Goal: Task Accomplishment & Management: Manage account settings

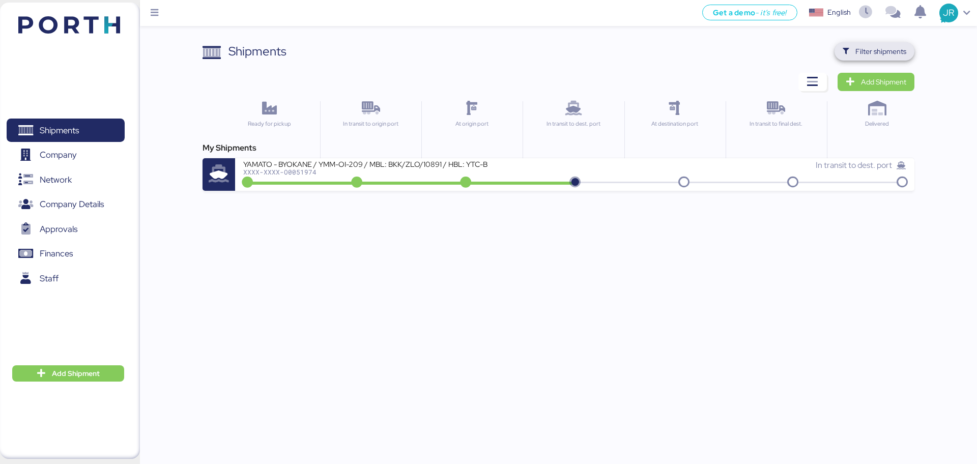
click at [864, 51] on span "Filter shipments" at bounding box center [880, 51] width 51 height 12
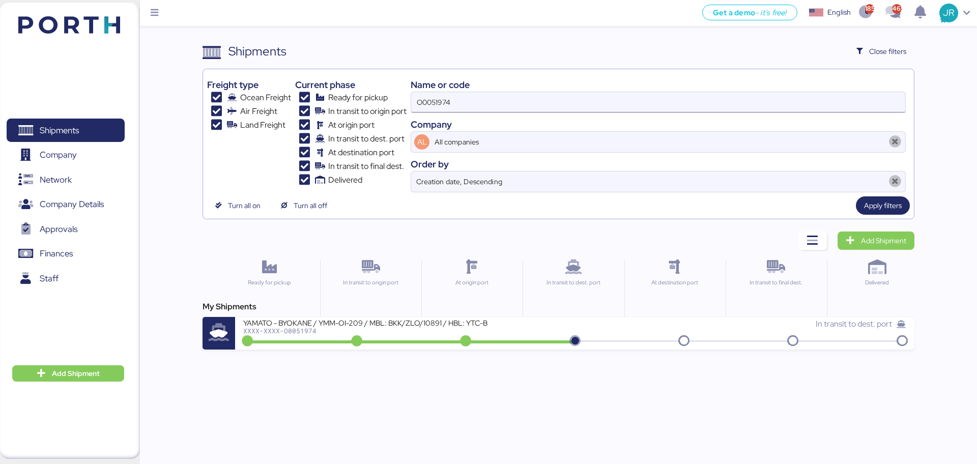
click at [449, 100] on input "O0051974" at bounding box center [658, 102] width 494 height 20
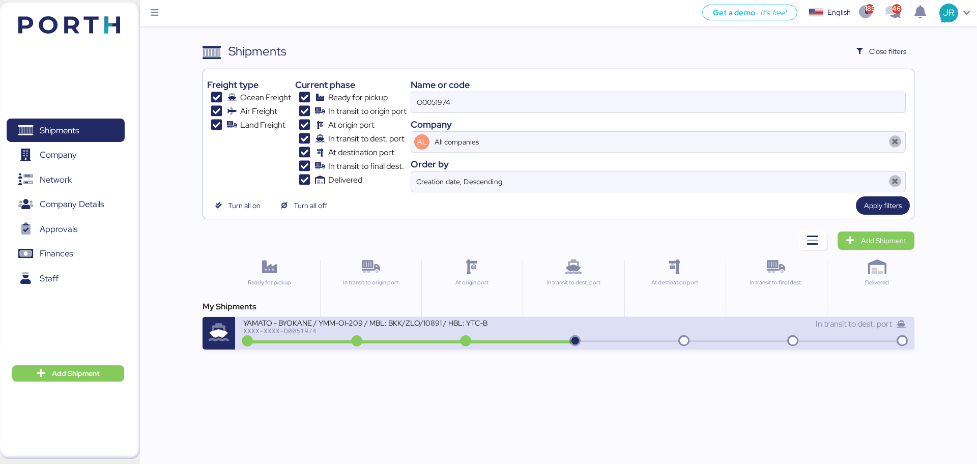
click at [324, 340] on div at bounding box center [409, 341] width 329 height 3
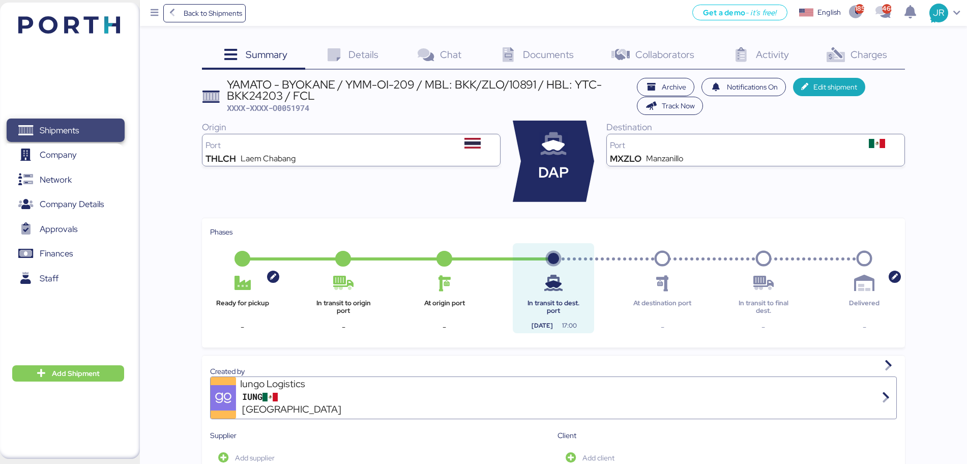
click at [60, 132] on span "Shipments" at bounding box center [59, 130] width 39 height 15
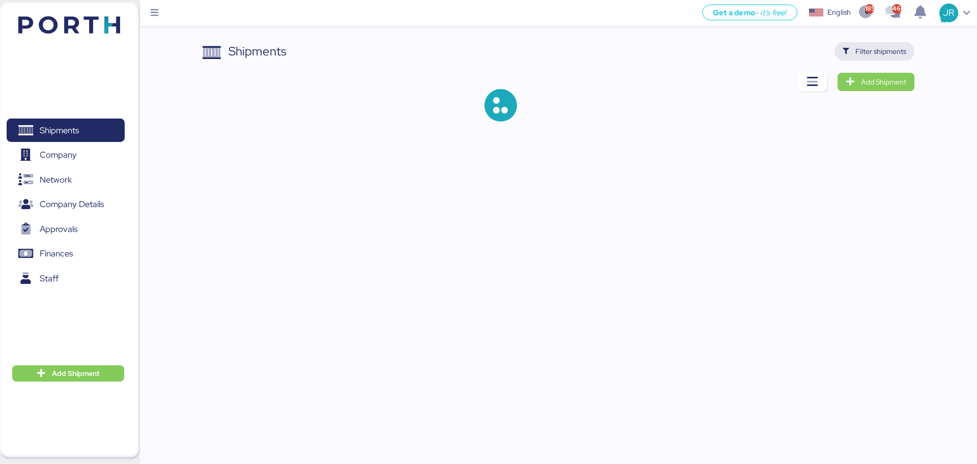
click at [869, 49] on span "Filter shipments" at bounding box center [880, 51] width 51 height 12
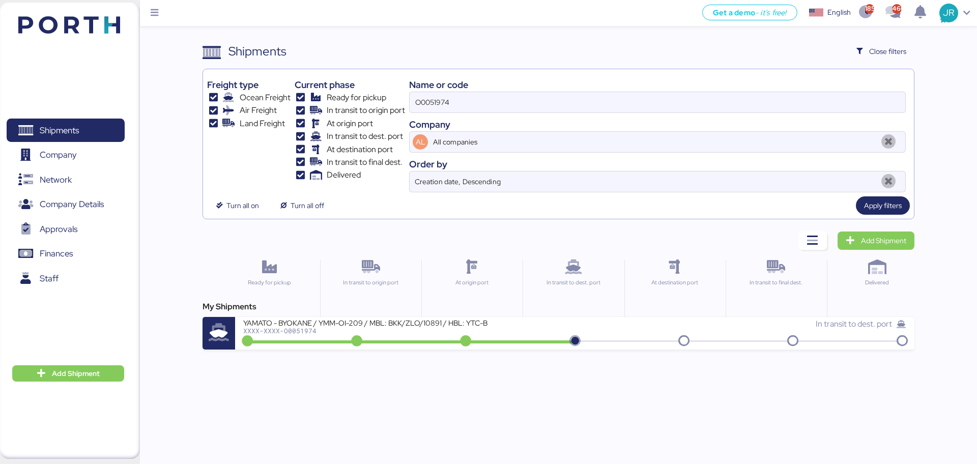
drag, startPoint x: 502, startPoint y: 96, endPoint x: 359, endPoint y: 103, distance: 142.7
click at [359, 103] on div "Freight type Ocean Freight Air Freight Land Freight Current phase Ready for pic…" at bounding box center [558, 132] width 702 height 119
paste input "2032"
type input "O0052032"
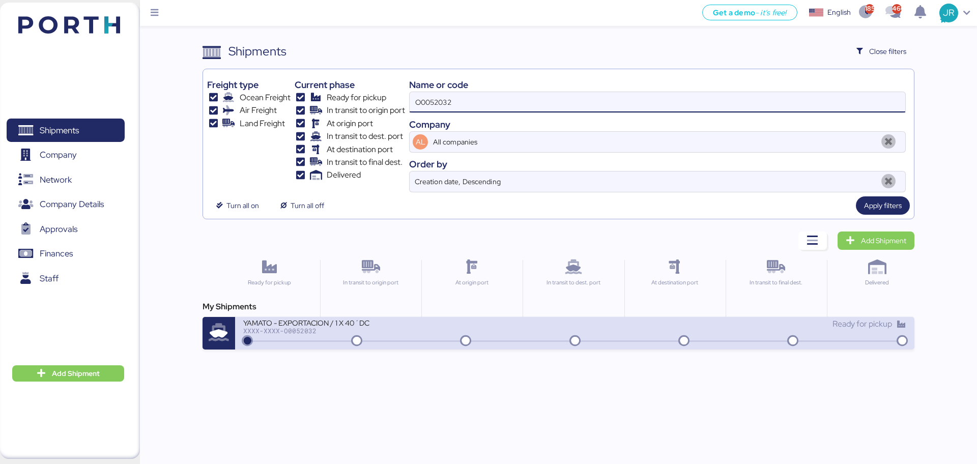
click at [287, 345] on div "YAMATO - EXPORTACION / 1 X 40´DC XXXX-XXXX-O0052032 Ready for pickup" at bounding box center [574, 333] width 679 height 33
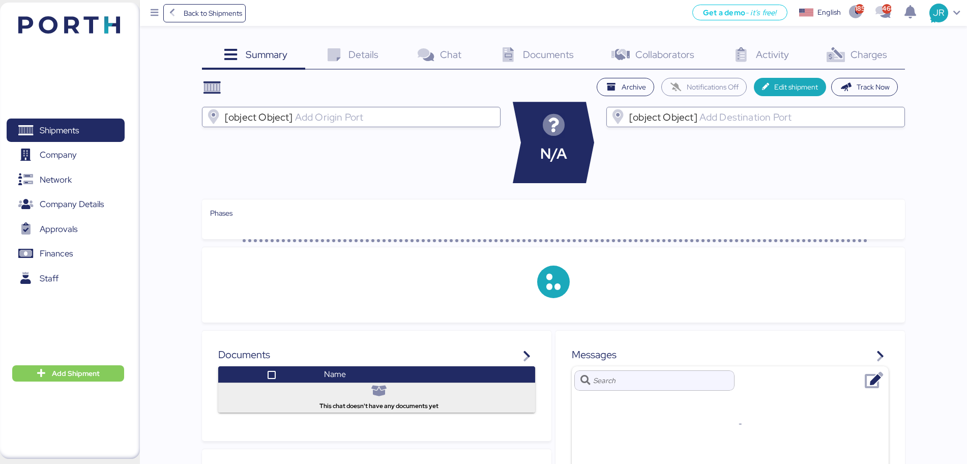
click at [865, 58] on span "Charges" at bounding box center [869, 54] width 37 height 13
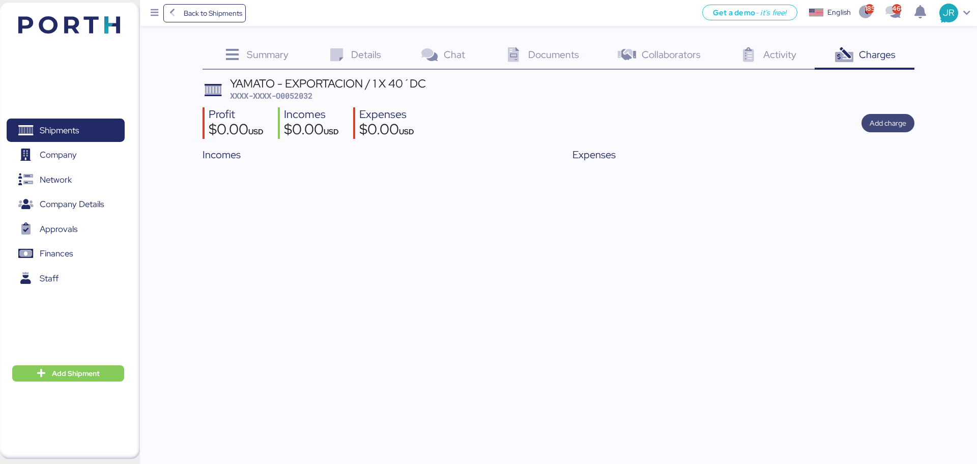
click at [892, 130] on span "Add charge" at bounding box center [888, 123] width 37 height 14
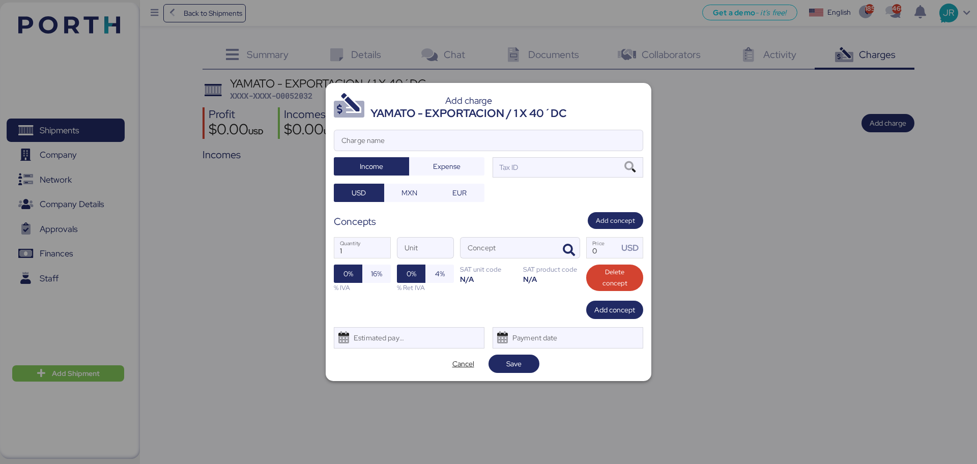
click at [407, 123] on div "Add charge YAMATO - EXPORTACION / 1 X 40´DC Charge name Income Expense Tax ID U…" at bounding box center [489, 232] width 326 height 299
click at [393, 140] on input "Charge name" at bounding box center [488, 140] width 308 height 20
type input "CARGOS LOCALES"
click at [455, 165] on span "Expense" at bounding box center [446, 166] width 27 height 12
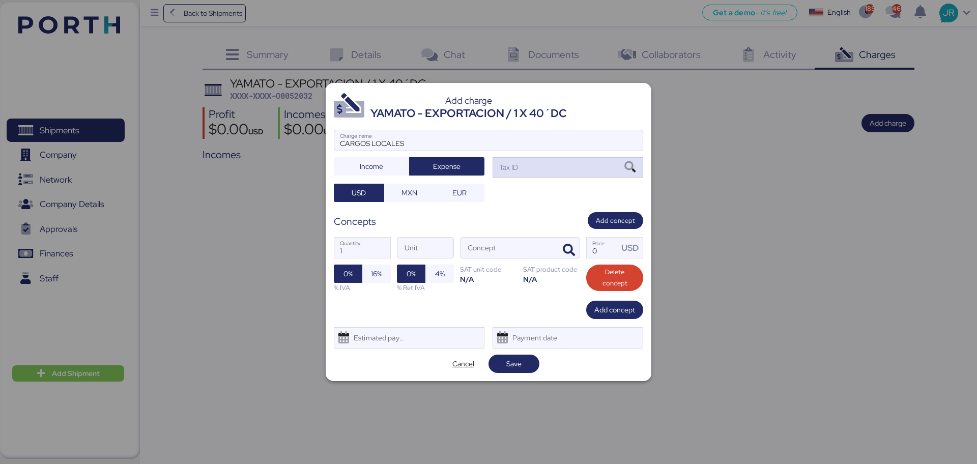
click at [624, 163] on icon at bounding box center [629, 167] width 17 height 11
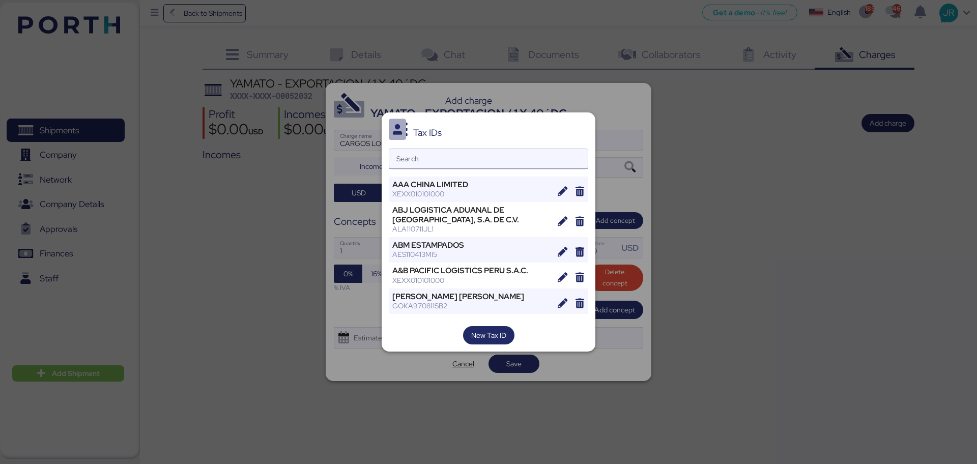
click at [415, 159] on input "Search" at bounding box center [488, 159] width 198 height 20
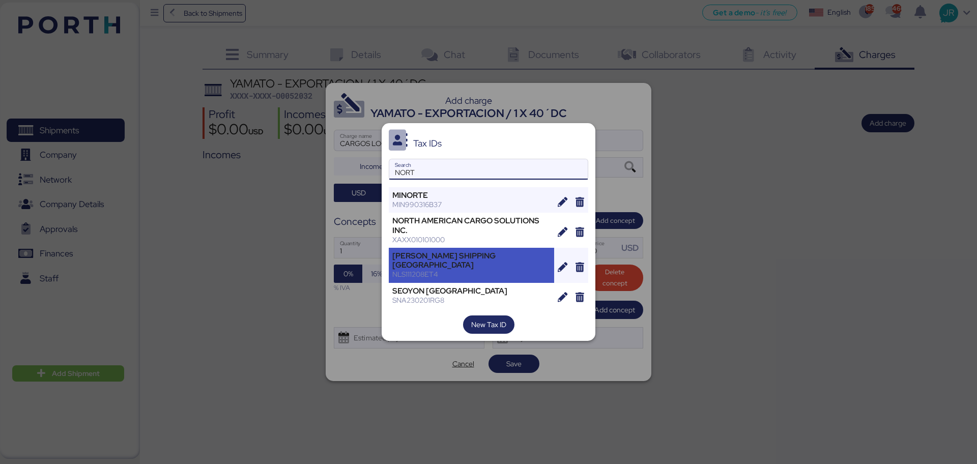
type input "NORT"
click at [446, 259] on div "[PERSON_NAME] SHIPPING [GEOGRAPHIC_DATA]" at bounding box center [471, 260] width 158 height 18
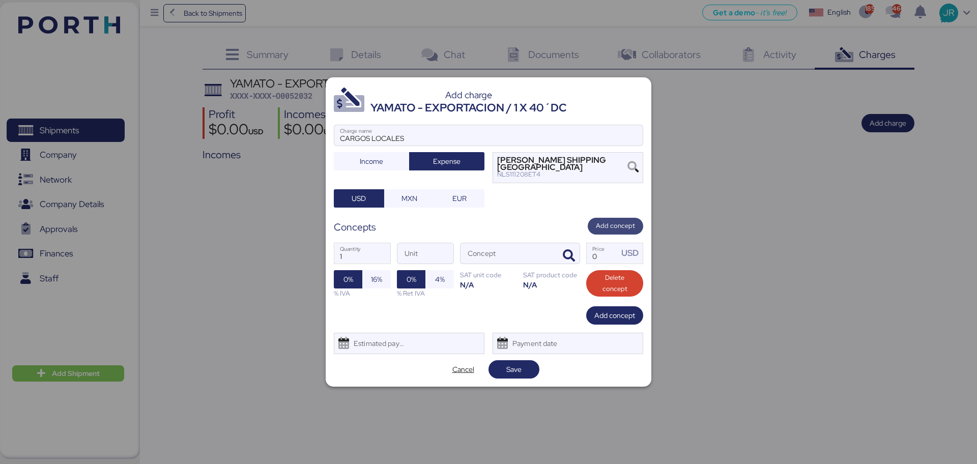
click at [617, 223] on span "Add concept" at bounding box center [615, 225] width 39 height 11
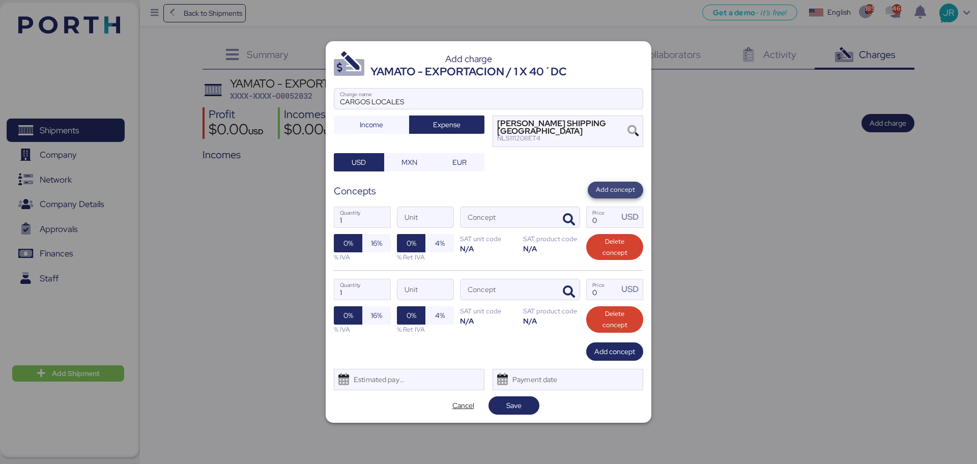
click at [610, 184] on span "Add concept" at bounding box center [615, 189] width 39 height 11
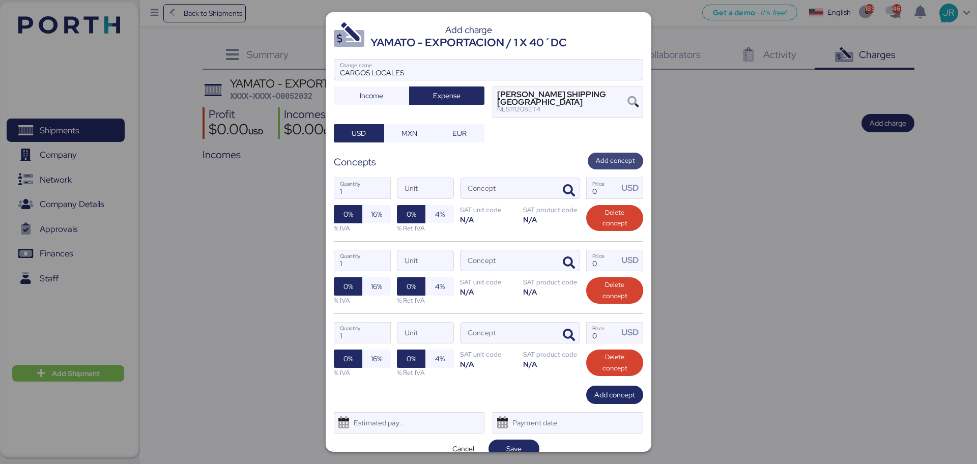
click at [609, 163] on span "Add concept" at bounding box center [615, 160] width 39 height 11
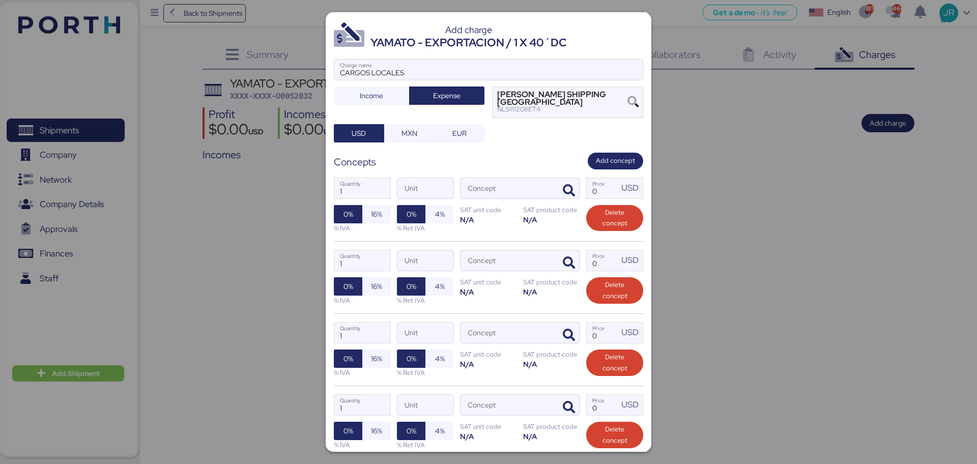
click at [608, 151] on div "Add charge YAMATO - EXPORTACION / 1 X 40´DC CARGOS LOCALES Charge name Income E…" at bounding box center [489, 232] width 326 height 440
click at [563, 186] on icon "button" at bounding box center [569, 191] width 12 height 12
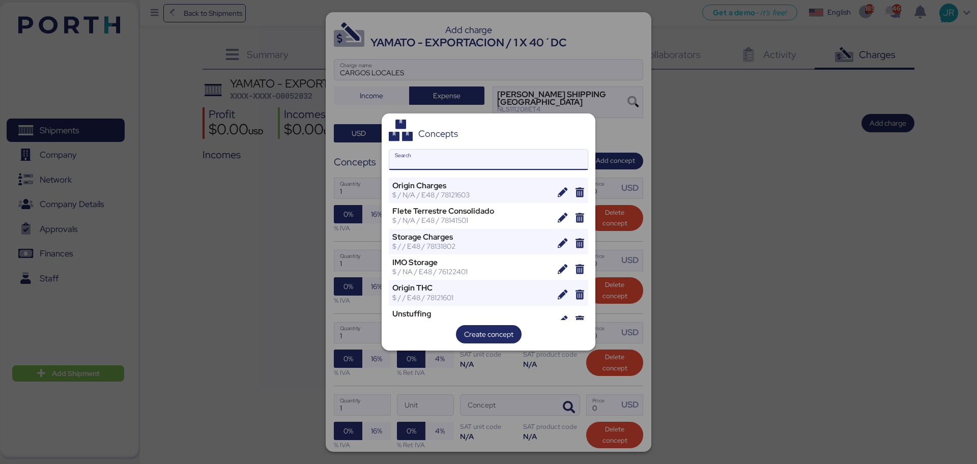
click at [470, 161] on input "Search" at bounding box center [488, 160] width 198 height 20
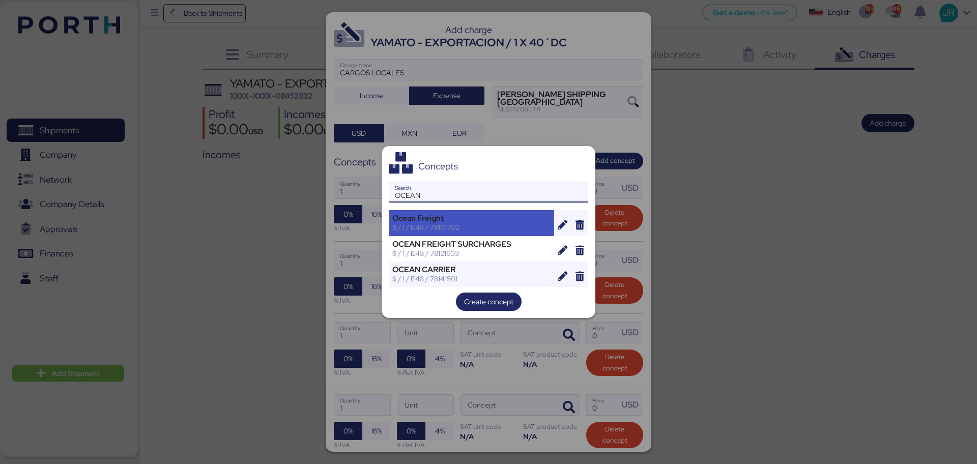
type input "OCEAN"
click at [456, 214] on div "Ocean Freight" at bounding box center [471, 218] width 158 height 9
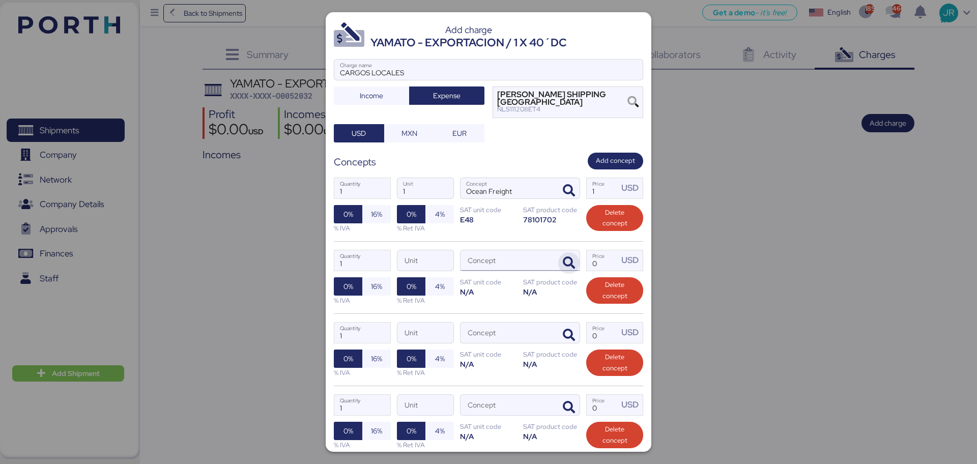
click at [563, 268] on icon "button" at bounding box center [569, 263] width 12 height 12
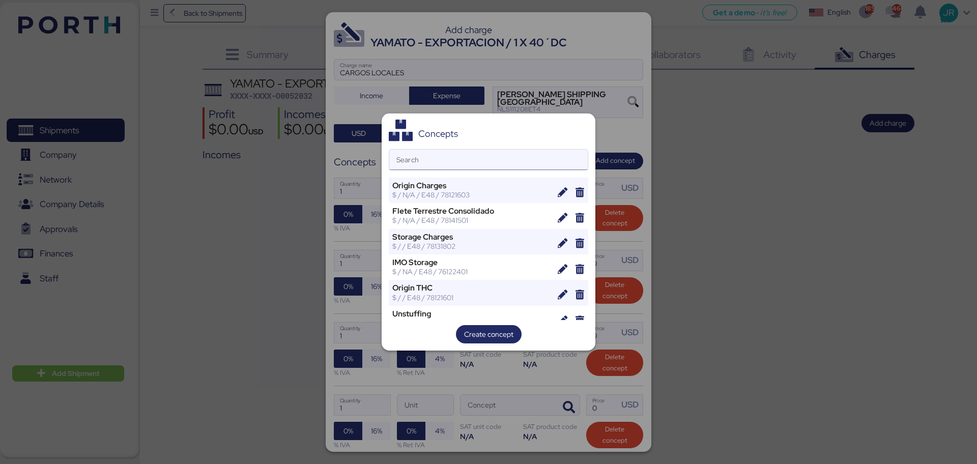
click at [414, 165] on input "Search" at bounding box center [488, 160] width 198 height 20
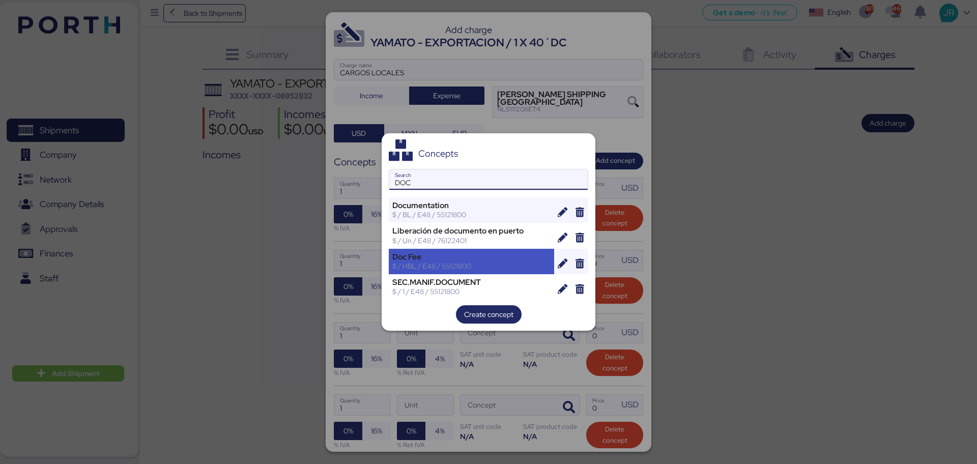
type input "DOC"
click at [417, 255] on div "Doc Fee" at bounding box center [471, 256] width 158 height 9
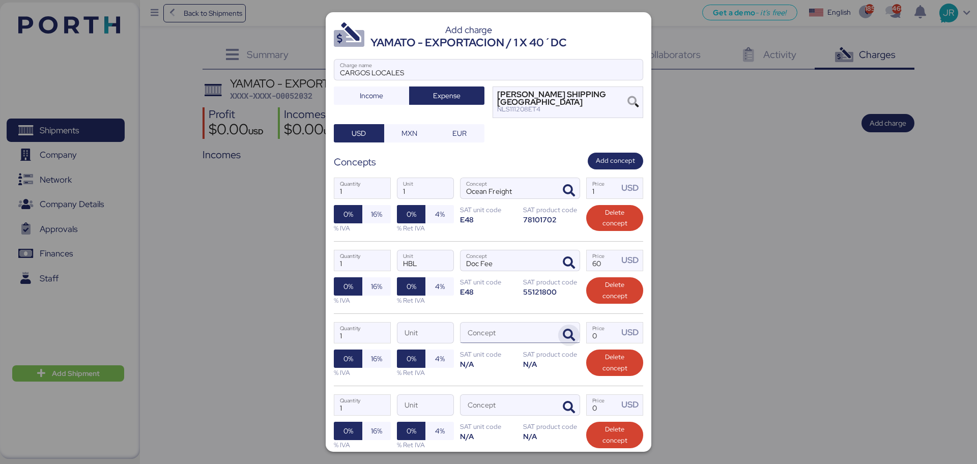
click at [567, 331] on icon "button" at bounding box center [569, 335] width 12 height 12
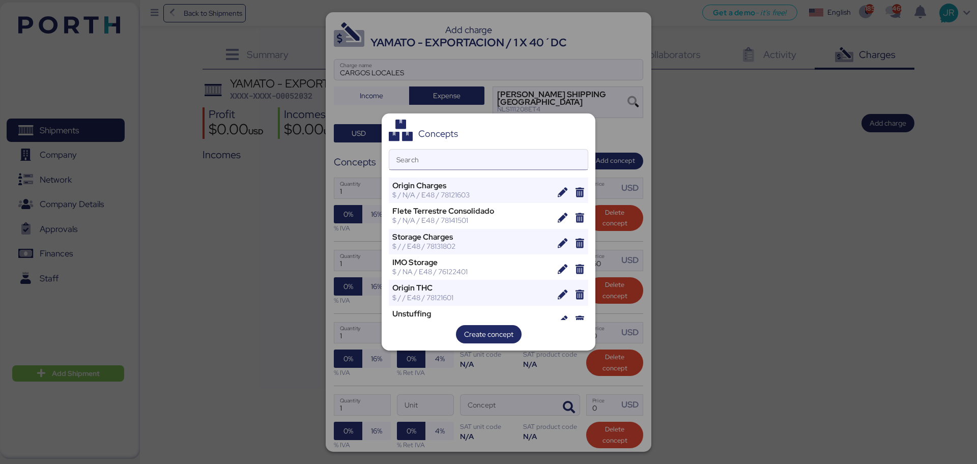
click at [438, 161] on input "Search" at bounding box center [488, 160] width 198 height 20
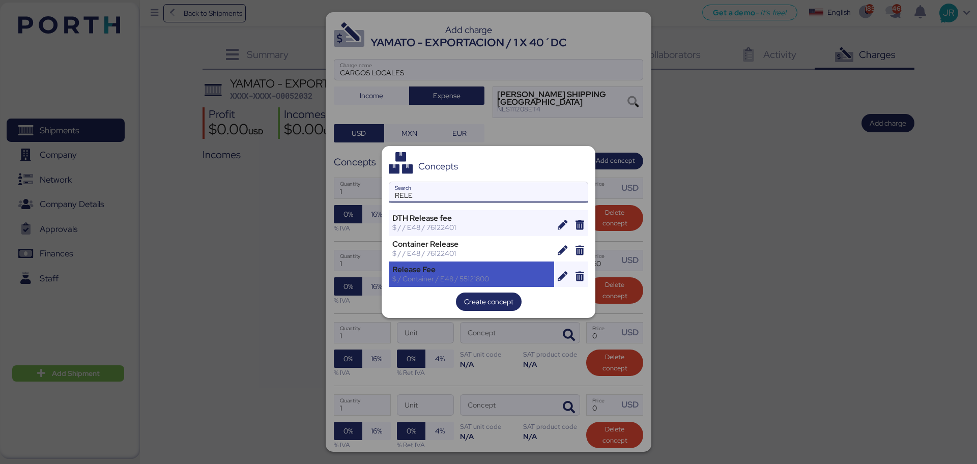
type input "RELE"
click at [451, 274] on div "$ / Container / E48 / 55121800" at bounding box center [471, 278] width 158 height 9
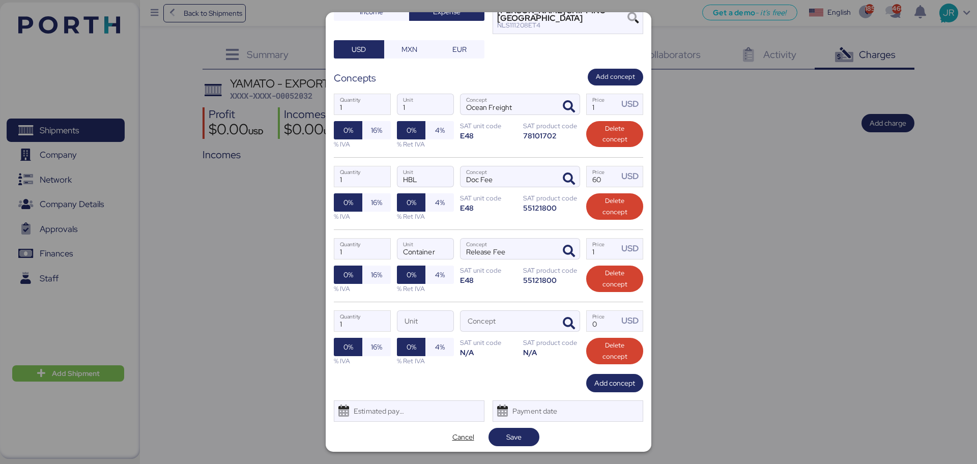
scroll to position [87, 0]
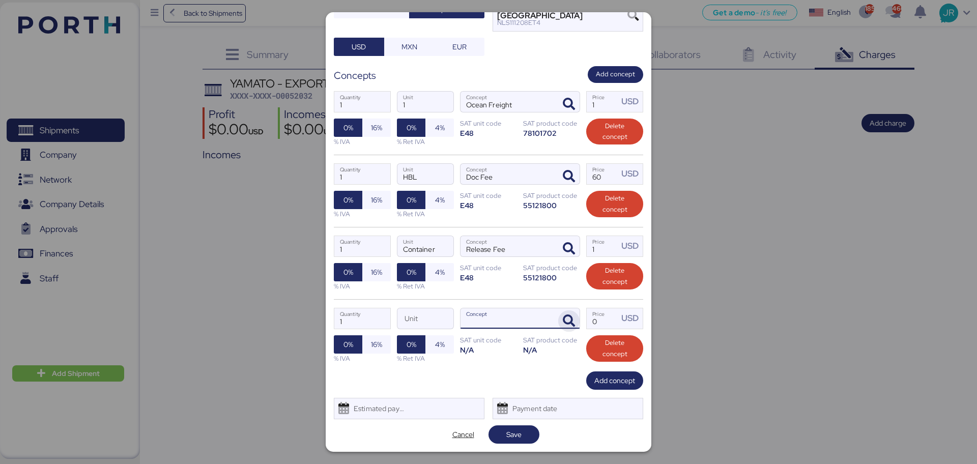
click at [563, 318] on icon "button" at bounding box center [569, 321] width 12 height 12
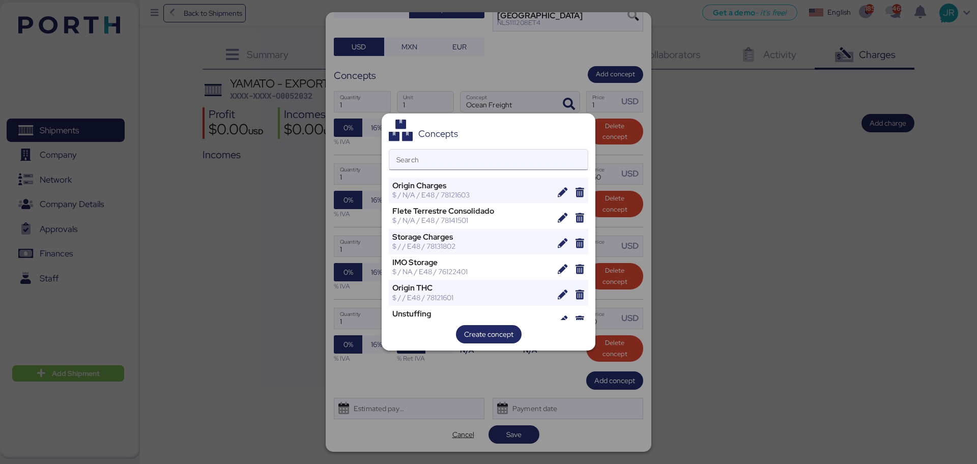
click at [440, 154] on input "Search" at bounding box center [488, 160] width 198 height 20
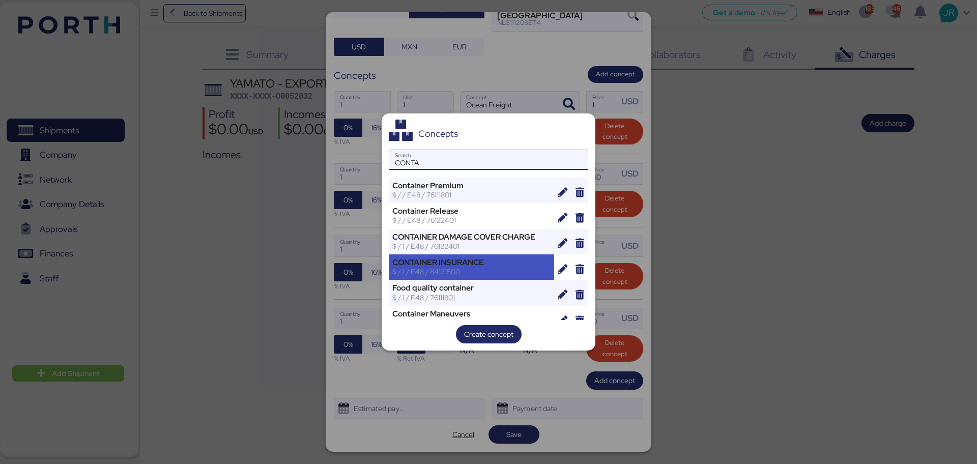
type input "CONTA"
drag, startPoint x: 449, startPoint y: 264, endPoint x: 299, endPoint y: 92, distance: 228.3
click at [449, 264] on div "CONTAINER INSURANCE" at bounding box center [471, 262] width 158 height 9
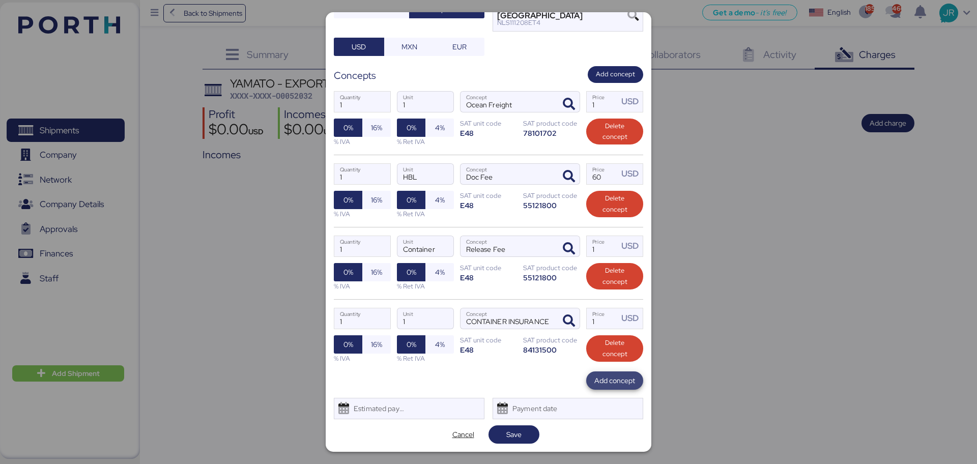
click at [594, 376] on span "Add concept" at bounding box center [614, 381] width 41 height 12
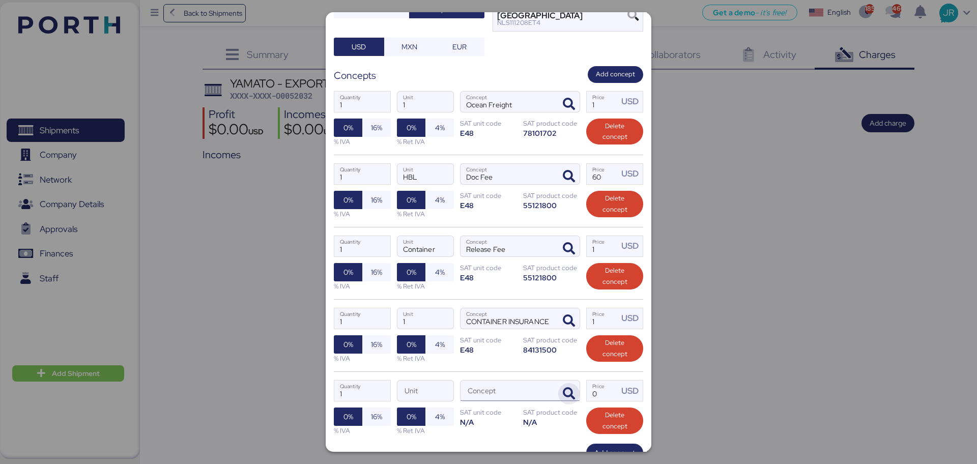
click at [563, 390] on icon "button" at bounding box center [569, 394] width 12 height 12
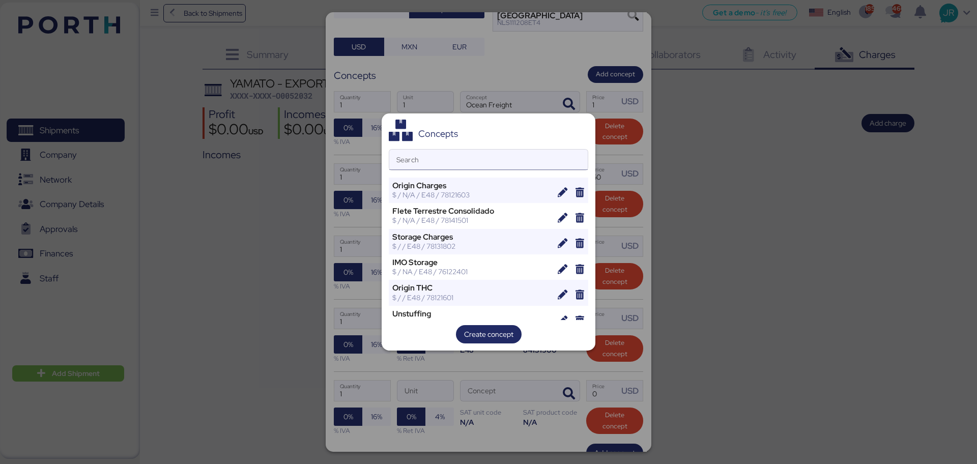
click at [425, 158] on input "Search" at bounding box center [488, 160] width 198 height 20
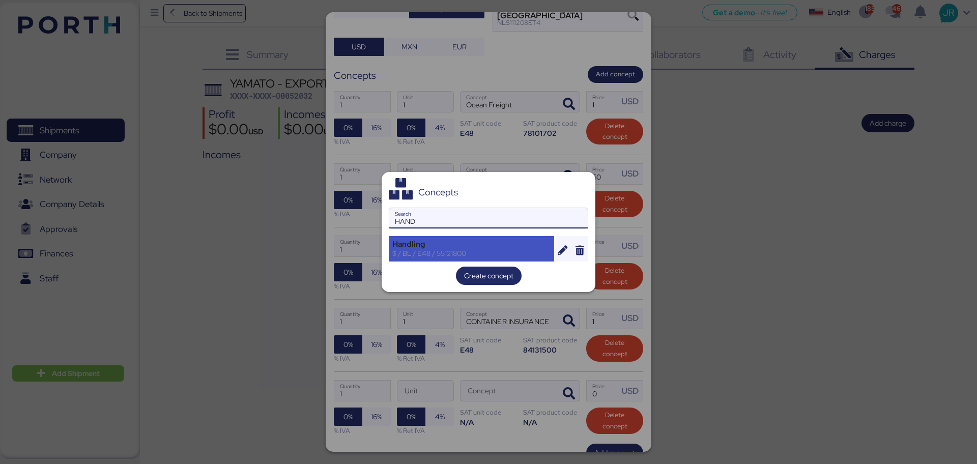
type input "HAND"
click at [439, 241] on div "Handling" at bounding box center [471, 244] width 158 height 9
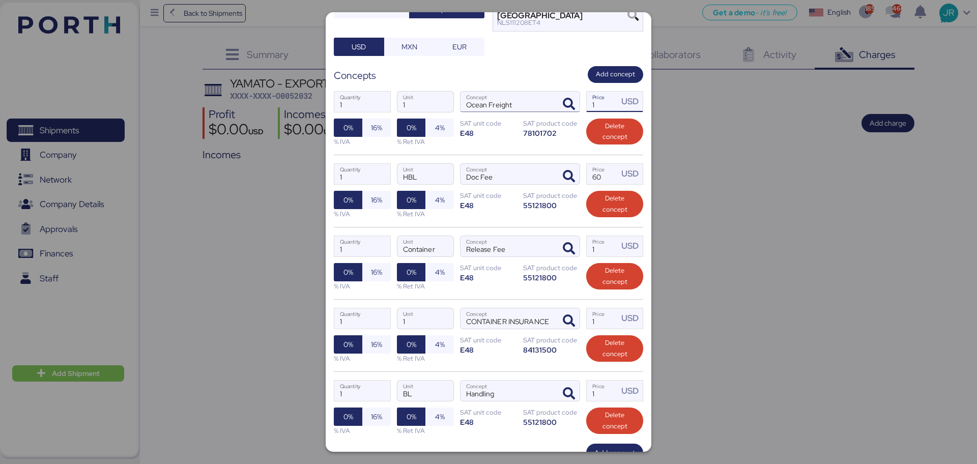
drag, startPoint x: 571, startPoint y: 103, endPoint x: 533, endPoint y: 107, distance: 38.9
click at [534, 107] on div "1 Quantity 1 Unit Ocean Freight Concept 1 Price USD 0% 16% % IVA 0% 4% % Ret IV…" at bounding box center [488, 119] width 309 height 72
type input "80"
drag, startPoint x: 590, startPoint y: 174, endPoint x: 558, endPoint y: 178, distance: 32.8
click at [558, 178] on div "1 Quantity HBL Unit Doc Fee Concept 60 Price USD 0% 16% % IVA 0% 4% % Ret IVA S…" at bounding box center [488, 191] width 309 height 72
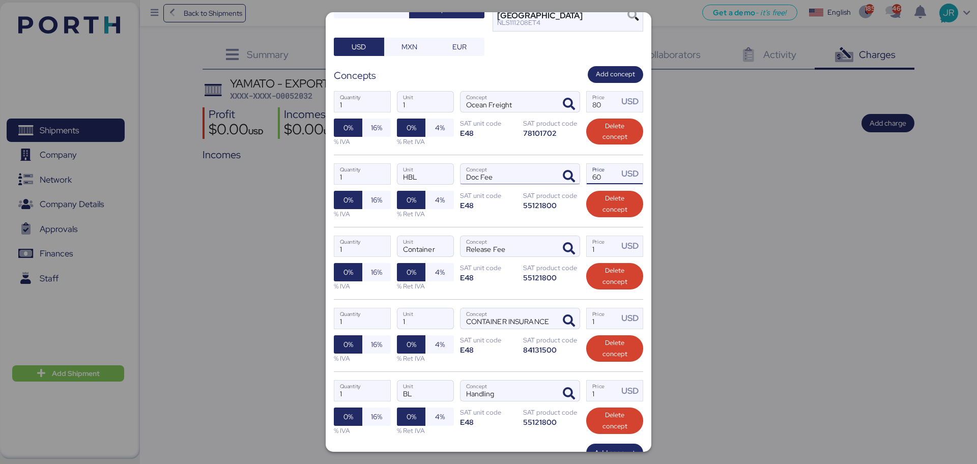
drag, startPoint x: 594, startPoint y: 174, endPoint x: 537, endPoint y: 181, distance: 57.9
click at [537, 181] on div "1 Quantity HBL Unit Doc Fee Concept 60 Price USD 0% 16% % IVA 0% 4% % Ret IVA S…" at bounding box center [488, 191] width 309 height 72
type input "35"
drag, startPoint x: 591, startPoint y: 249, endPoint x: 570, endPoint y: 249, distance: 20.9
click at [570, 249] on div "1 Quantity Container Unit Release Fee Concept 1 Price USD 0% 16% % IVA 0% 4% % …" at bounding box center [488, 263] width 309 height 72
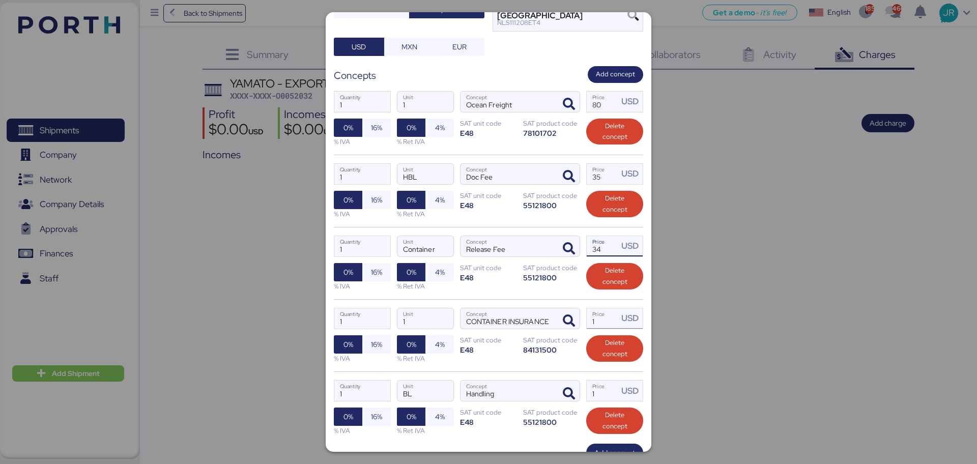
type input "34"
click at [592, 320] on input "1" at bounding box center [603, 318] width 32 height 20
type input "15"
click at [602, 385] on input "1" at bounding box center [603, 391] width 32 height 20
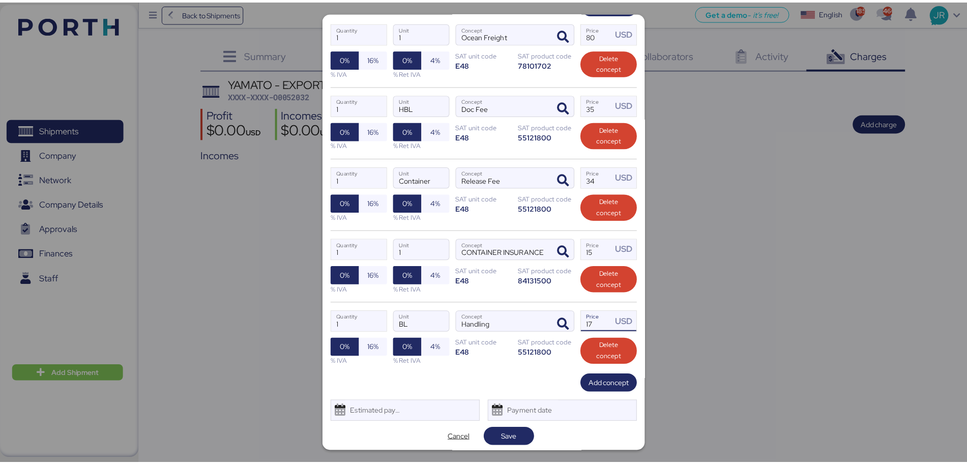
scroll to position [159, 0]
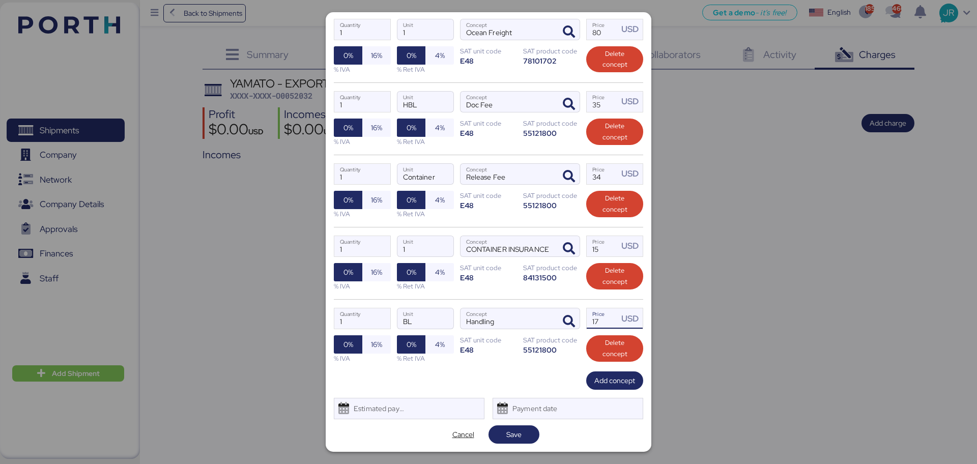
type input "17"
click at [420, 412] on div "Estimated payment date" at bounding box center [409, 408] width 151 height 21
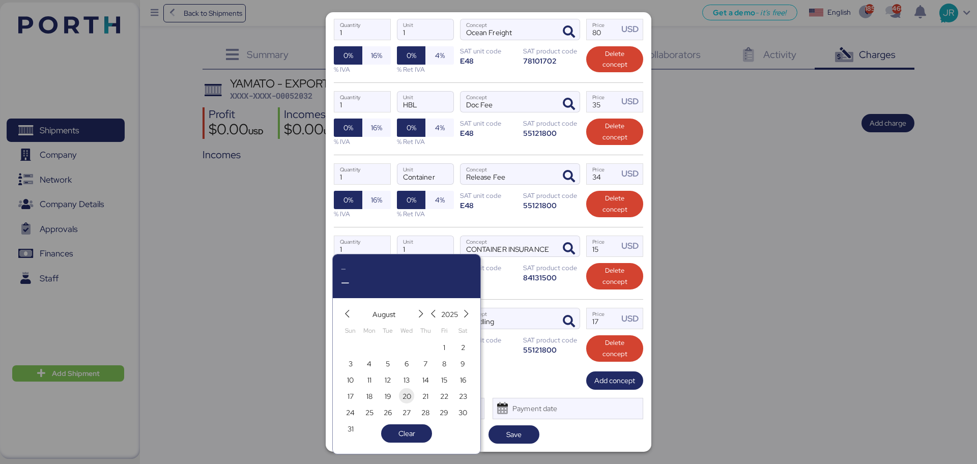
click at [408, 396] on span "20" at bounding box center [407, 396] width 9 height 12
type input "[DATE]"
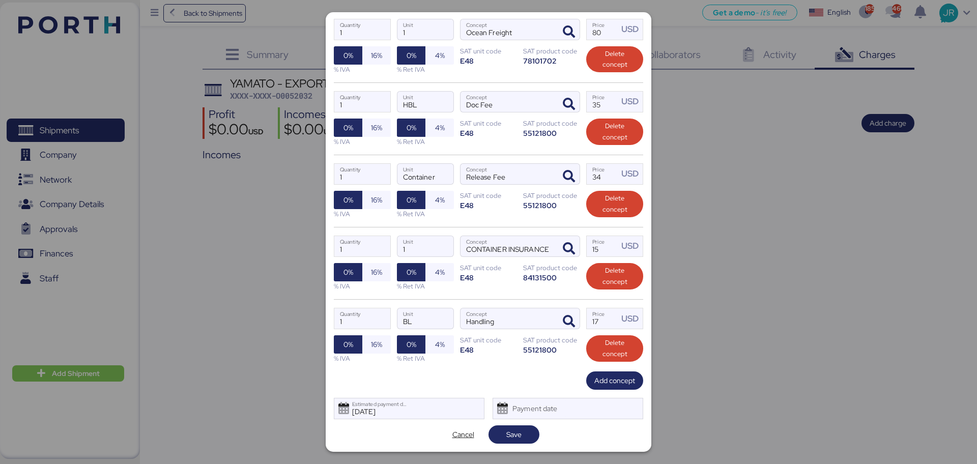
click at [509, 423] on div "Add charge YAMATO - EXPORTACION / 1 X 40´DC CARGOS LOCALES Charge name Income E…" at bounding box center [489, 232] width 326 height 440
click at [509, 432] on span "Save" at bounding box center [513, 434] width 15 height 12
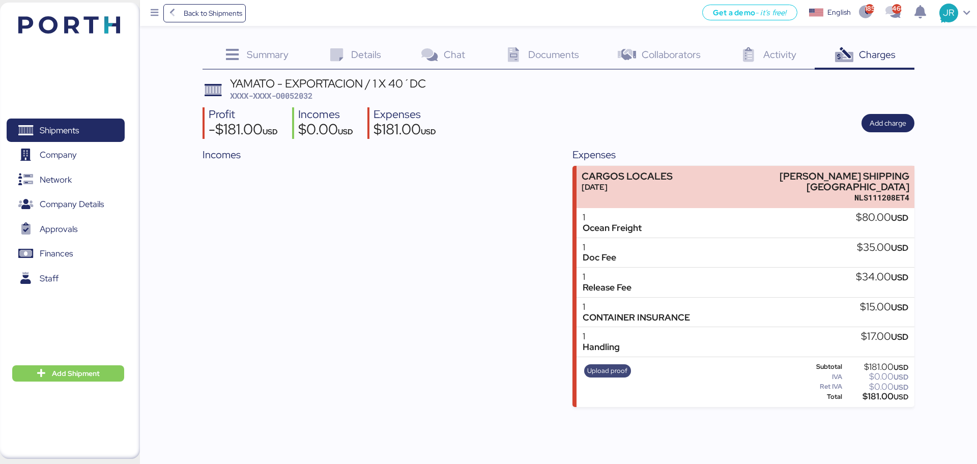
click at [603, 365] on span "Upload proof" at bounding box center [607, 370] width 40 height 11
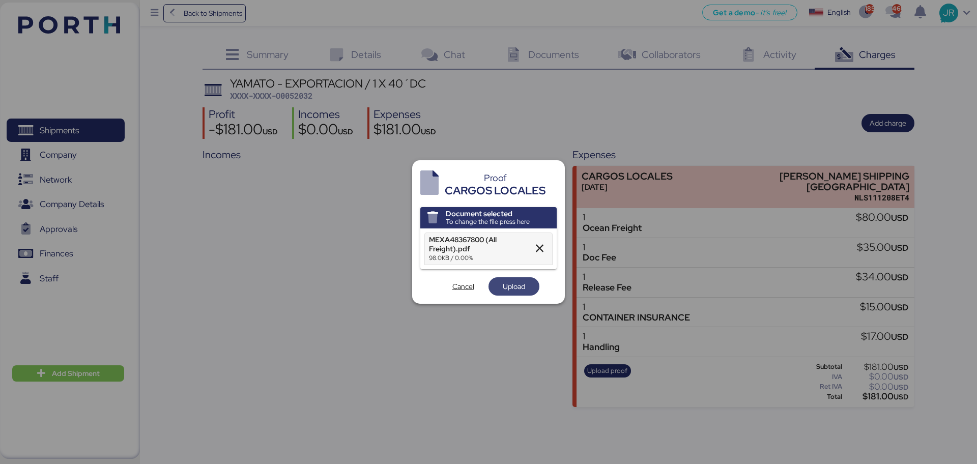
click at [506, 290] on span "Upload" at bounding box center [514, 286] width 22 height 12
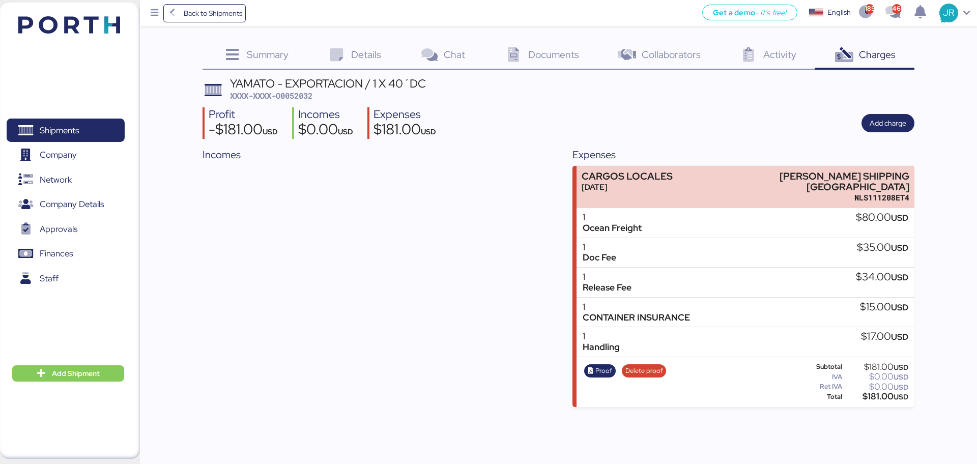
click at [286, 94] on span "XXXX-XXXX-O0052032" at bounding box center [271, 96] width 82 height 10
copy span "O0052032"
click at [66, 127] on span "Shipments" at bounding box center [59, 130] width 39 height 15
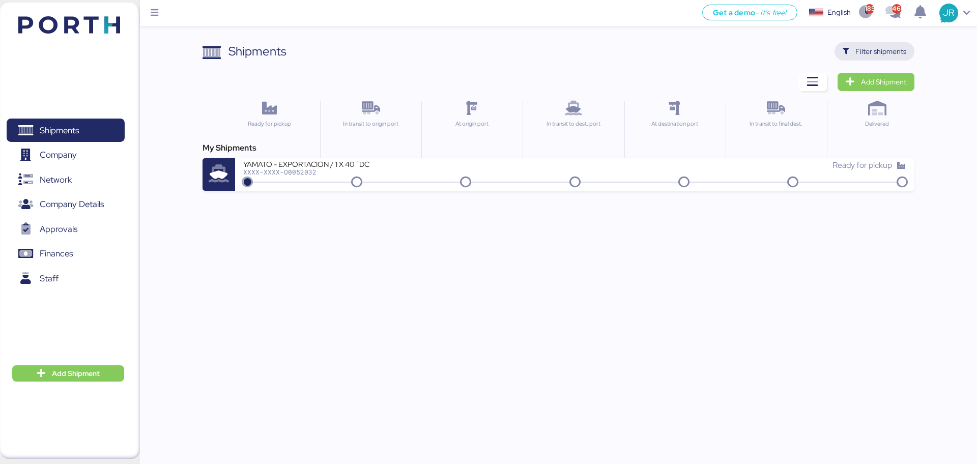
click at [863, 52] on span "Filter shipments" at bounding box center [880, 51] width 51 height 12
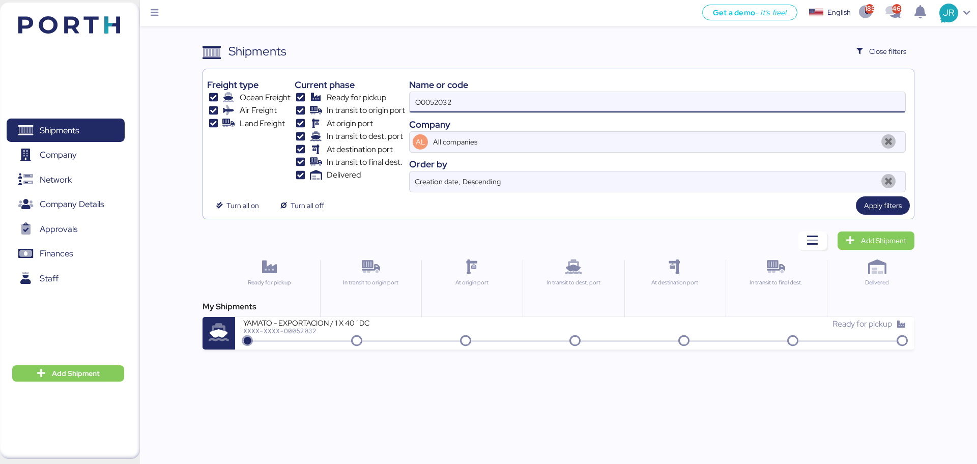
drag, startPoint x: 479, startPoint y: 103, endPoint x: 284, endPoint y: 101, distance: 194.4
click at [288, 103] on div "Freight type Ocean Freight Air Freight Land Freight Current phase Ready for pic…" at bounding box center [558, 132] width 702 height 119
paste input "1900"
type input "O0051900"
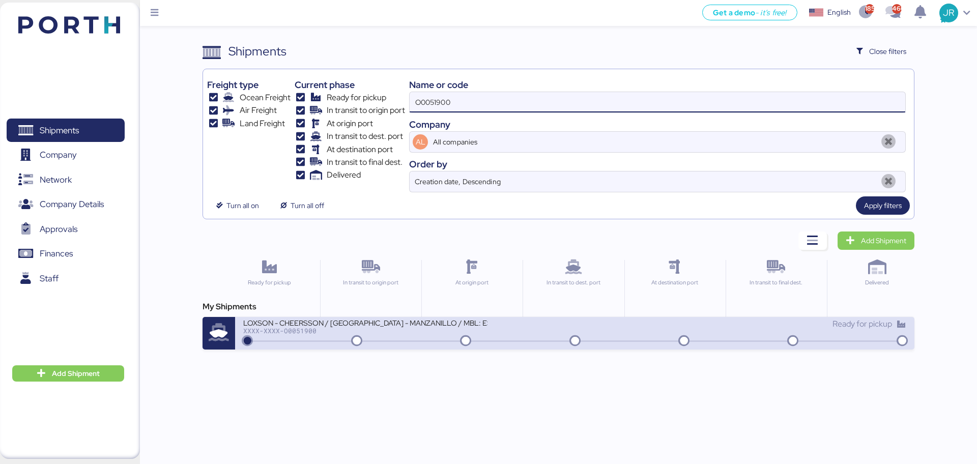
click at [275, 329] on div "XXXX-XXXX-O0051900" at bounding box center [365, 330] width 244 height 7
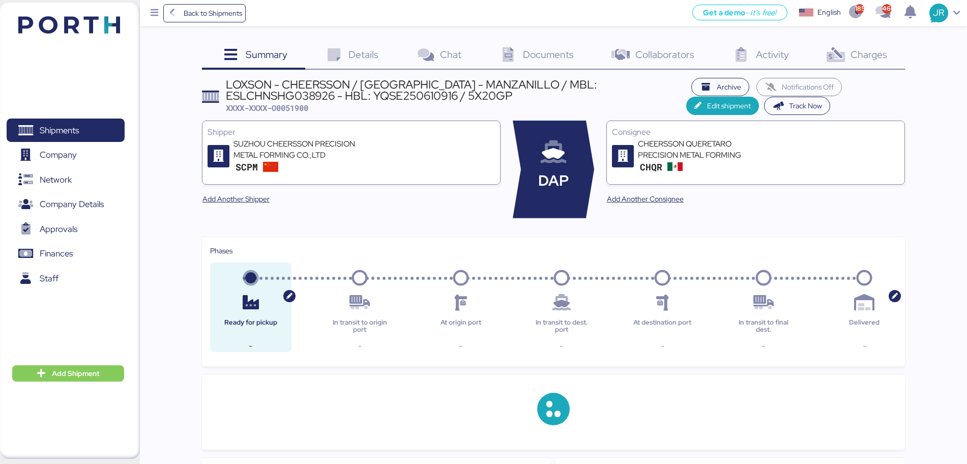
click at [875, 58] on span "Charges" at bounding box center [869, 54] width 37 height 13
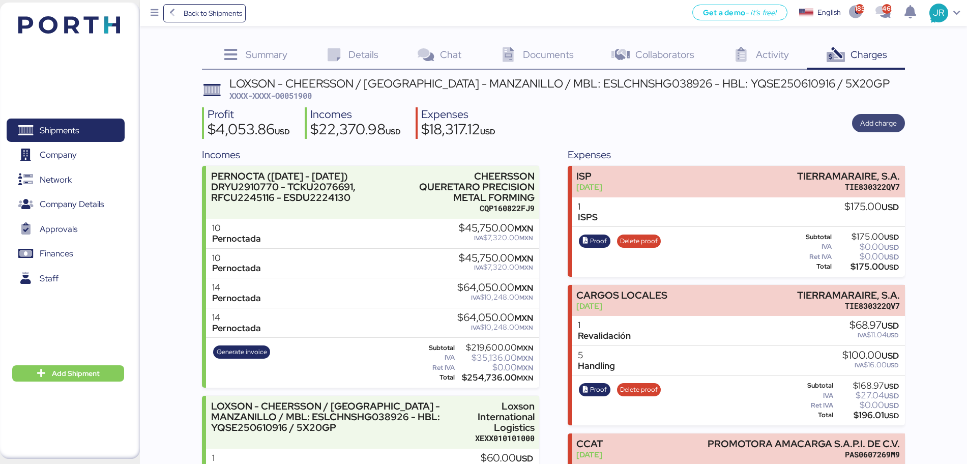
click at [873, 127] on span "Add charge" at bounding box center [879, 123] width 37 height 12
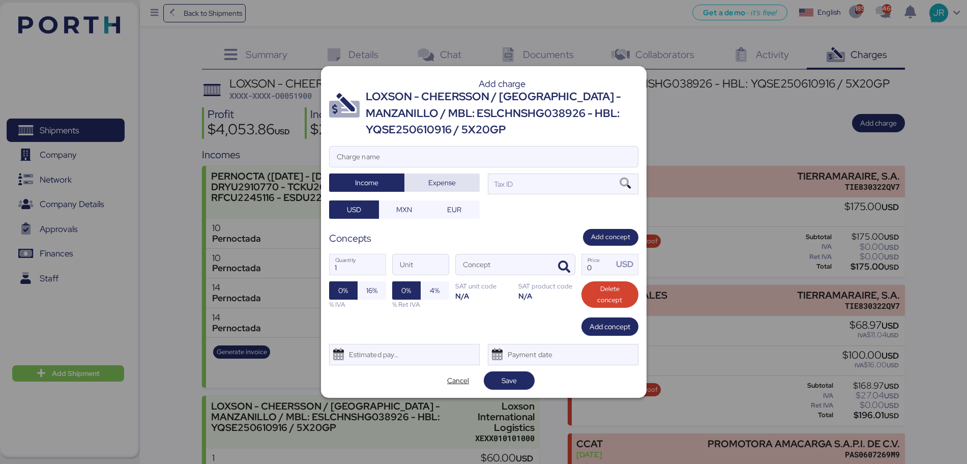
click at [436, 180] on span "Expense" at bounding box center [441, 183] width 27 height 12
click at [411, 214] on span "MXN" at bounding box center [404, 210] width 16 height 12
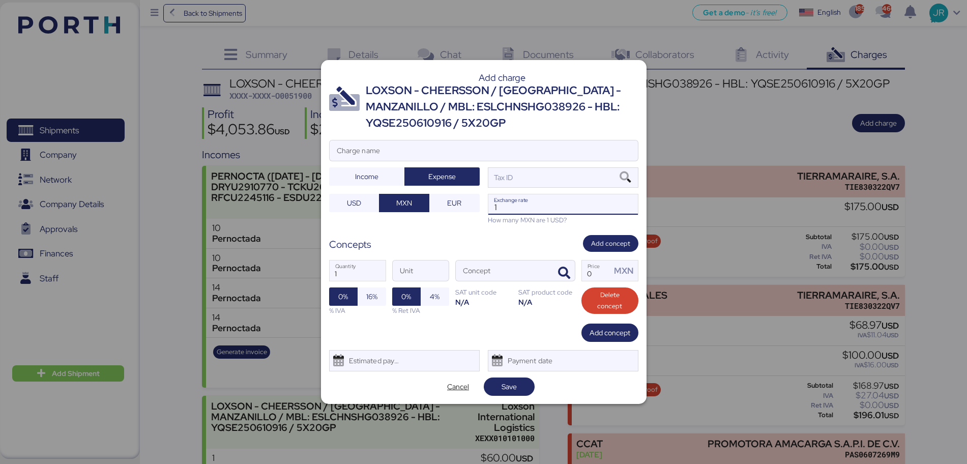
click at [542, 213] on input "1" at bounding box center [564, 204] width 150 height 20
paste input "18.7807"
type input "18.7807"
click at [620, 175] on icon at bounding box center [625, 177] width 17 height 11
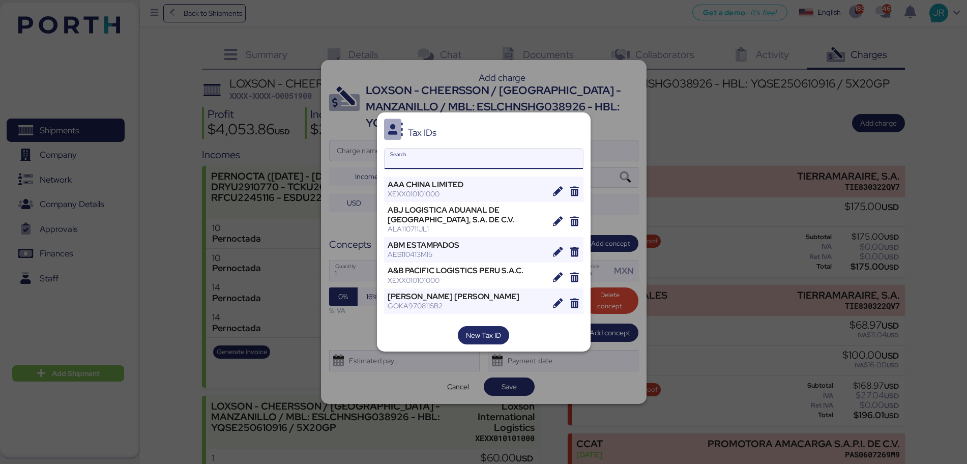
click at [414, 162] on input "Search" at bounding box center [484, 159] width 198 height 20
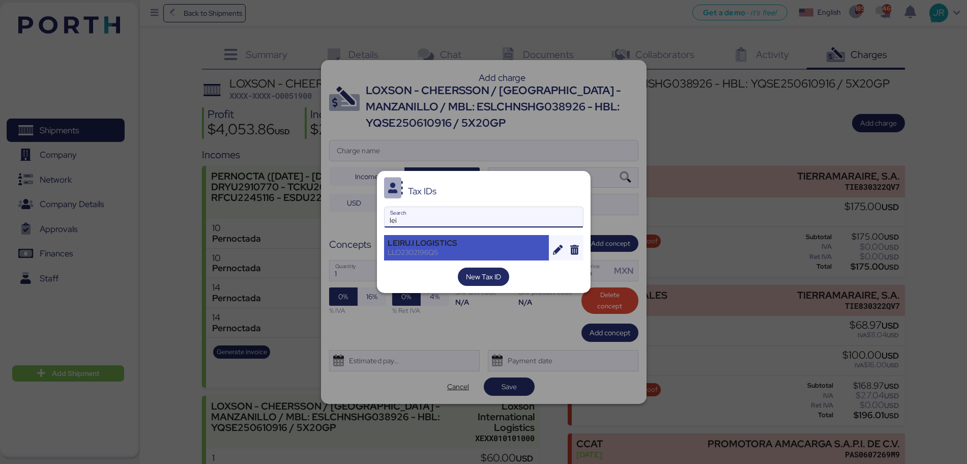
type input "lei"
click at [413, 249] on div "LLO2302196Q5" at bounding box center [467, 252] width 158 height 9
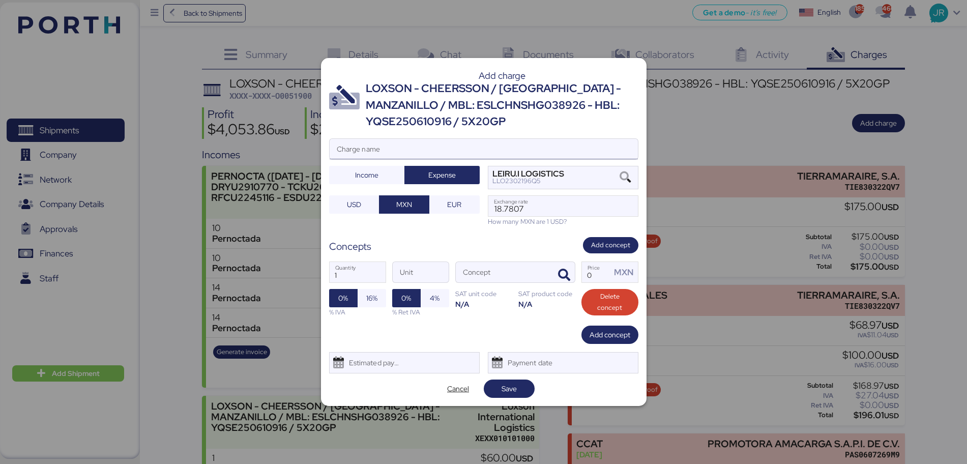
click at [397, 141] on input "Charge name" at bounding box center [484, 149] width 308 height 20
paste input "PERNOCTADAS [PERSON_NAME] LUNES 11, MARTES12, MIERCOLES 13, JUEVES 14, VIERNES …"
type input "PERNOCTADAS [PERSON_NAME] LUNES 11, MARTES12, MIERCOLES 13, JUEVES 14, VIERNES …"
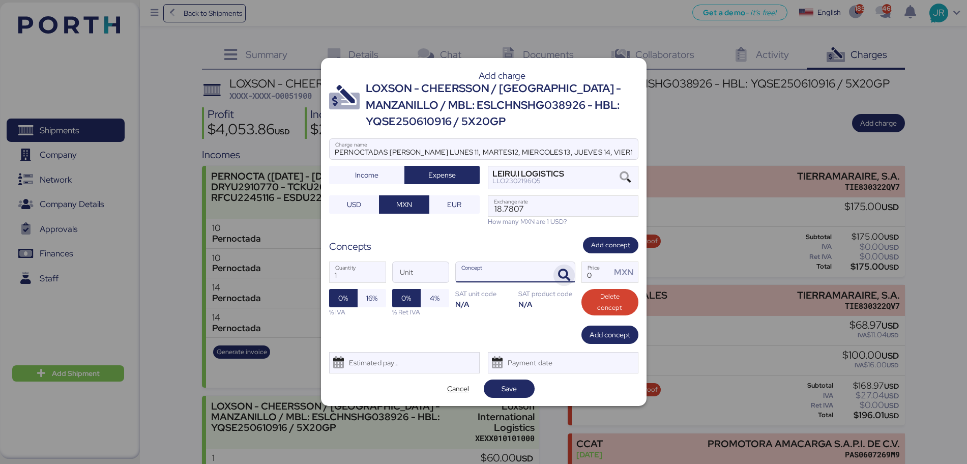
click at [564, 281] on icon "button" at bounding box center [564, 275] width 12 height 12
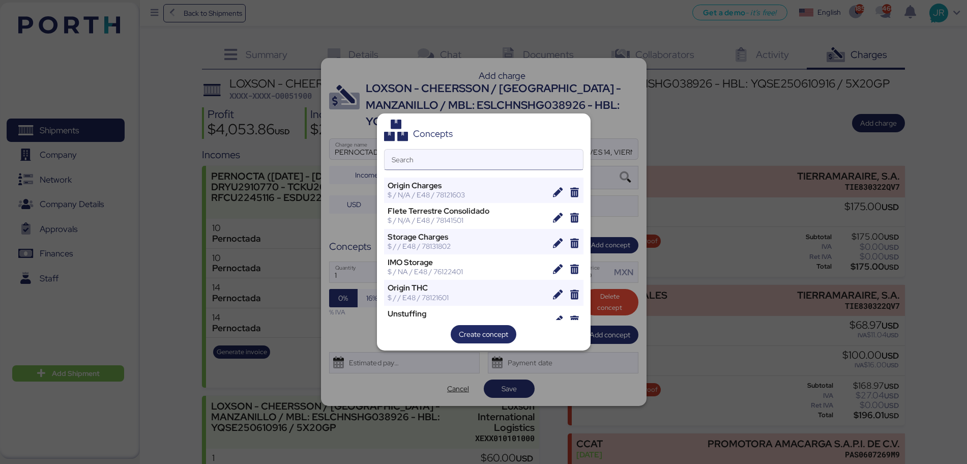
click at [419, 159] on input "Search" at bounding box center [484, 160] width 198 height 20
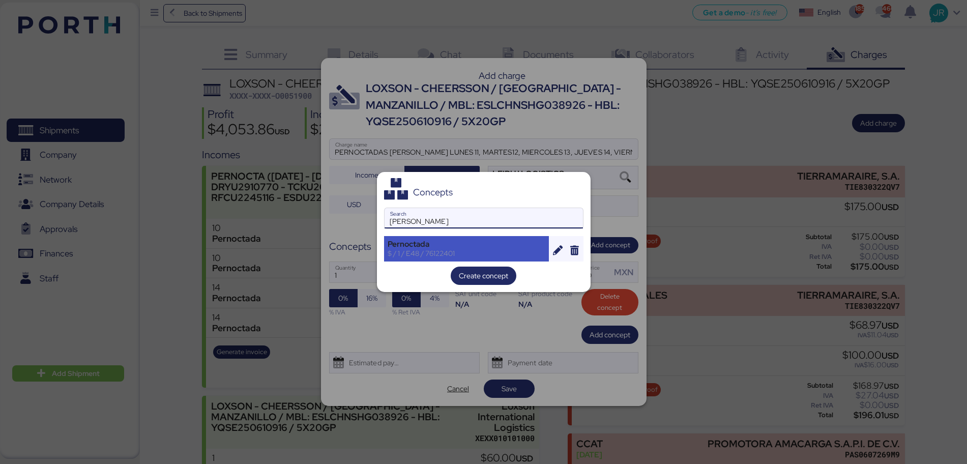
type input "[PERSON_NAME]"
click at [409, 248] on div "Pernoctada $ / 1 / E48 / 76122401" at bounding box center [466, 248] width 165 height 25
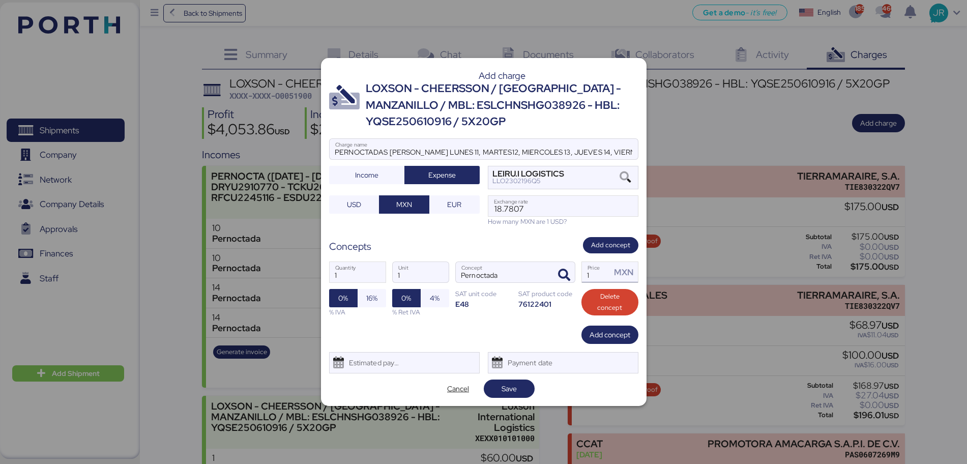
click at [599, 276] on input "1" at bounding box center [597, 272] width 30 height 20
type input "81000"
click at [379, 307] on span "16%" at bounding box center [372, 298] width 28 height 18
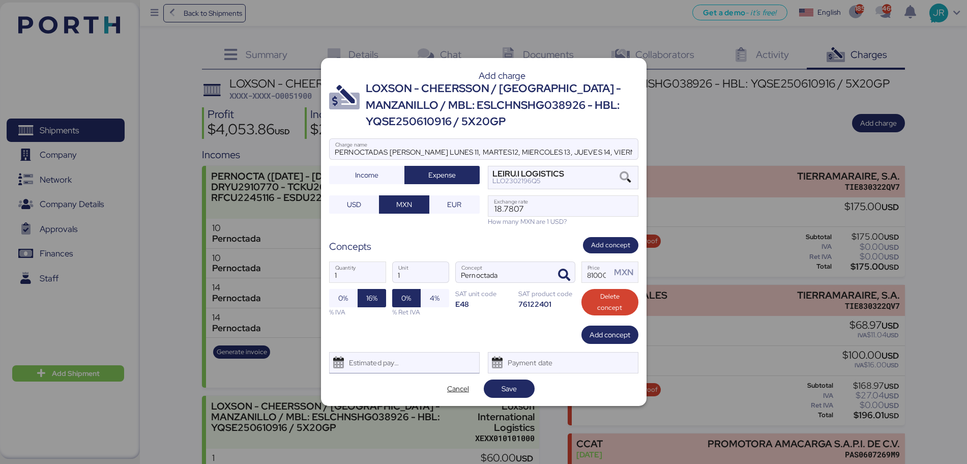
click at [379, 361] on div "Estimated payment date" at bounding box center [372, 363] width 61 height 20
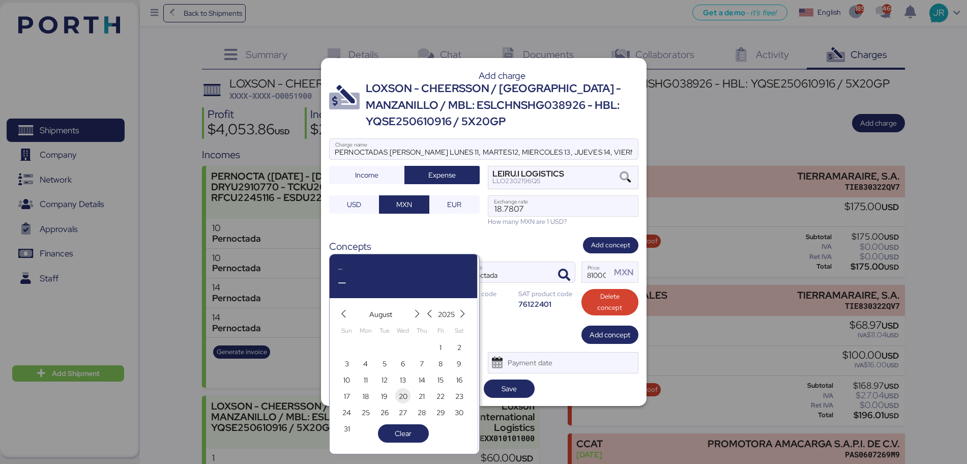
click at [404, 398] on span "20" at bounding box center [403, 396] width 9 height 12
type input "[DATE]"
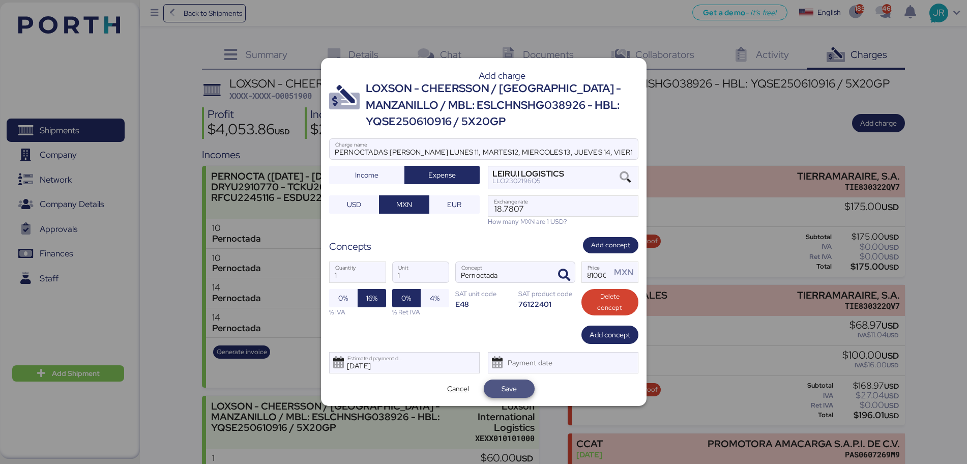
click at [519, 390] on span "Save" at bounding box center [509, 389] width 35 height 14
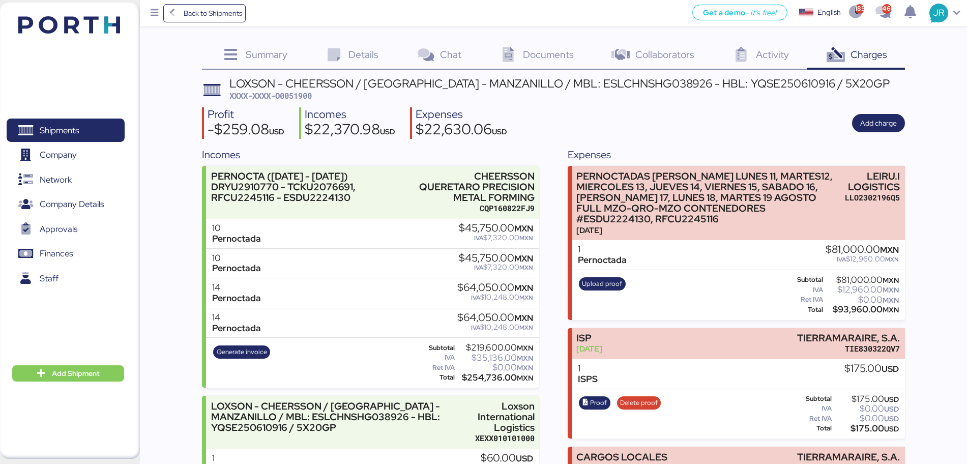
click at [289, 91] on span "XXXX-XXXX-O0051900" at bounding box center [271, 96] width 82 height 10
click at [288, 91] on span "XXXX-XXXX-O0051900" at bounding box center [271, 96] width 82 height 10
copy span "O0051900"
click at [866, 122] on span "Add charge" at bounding box center [879, 123] width 37 height 12
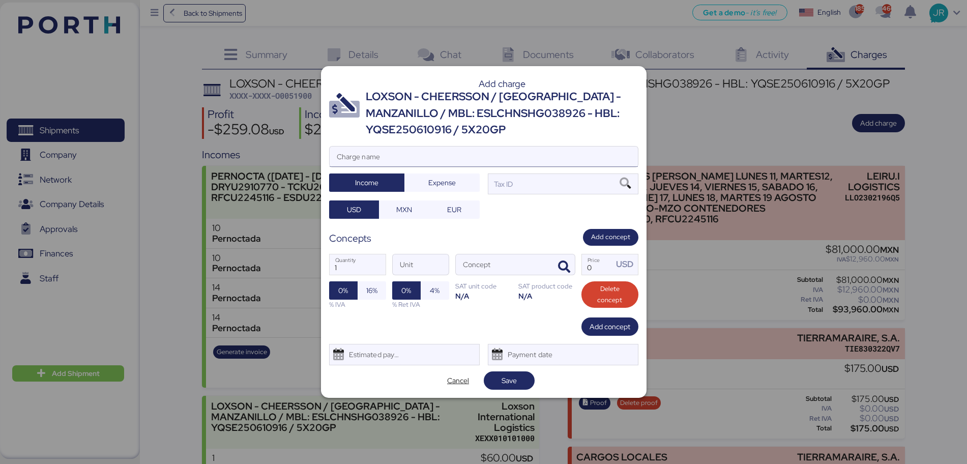
click at [400, 158] on input "Charge name" at bounding box center [484, 157] width 308 height 20
type input "[PERSON_NAME] EN [PERSON_NAME]"
click at [448, 184] on span "Expense" at bounding box center [441, 183] width 27 height 12
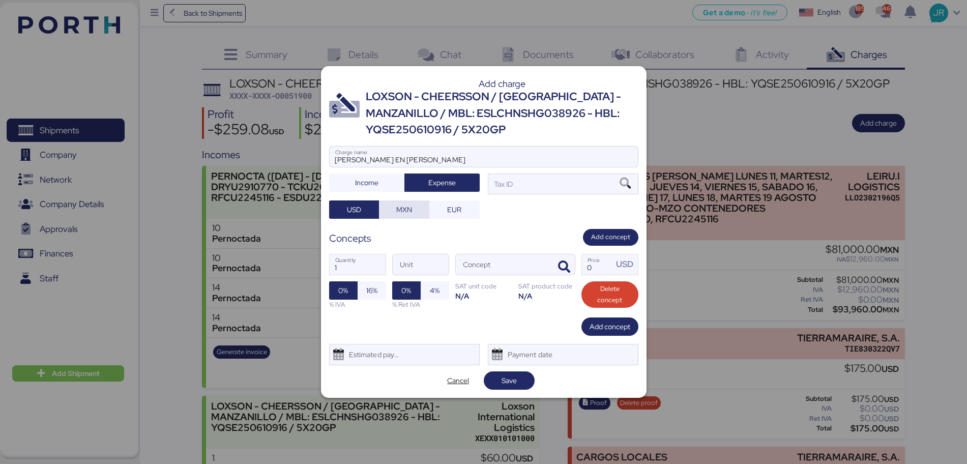
click at [409, 210] on span "MXN" at bounding box center [404, 210] width 16 height 12
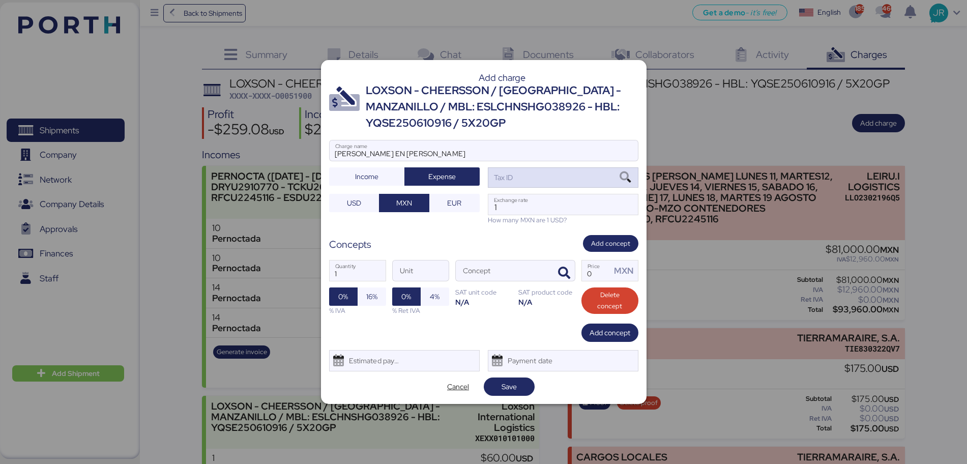
click at [622, 177] on icon at bounding box center [625, 177] width 17 height 11
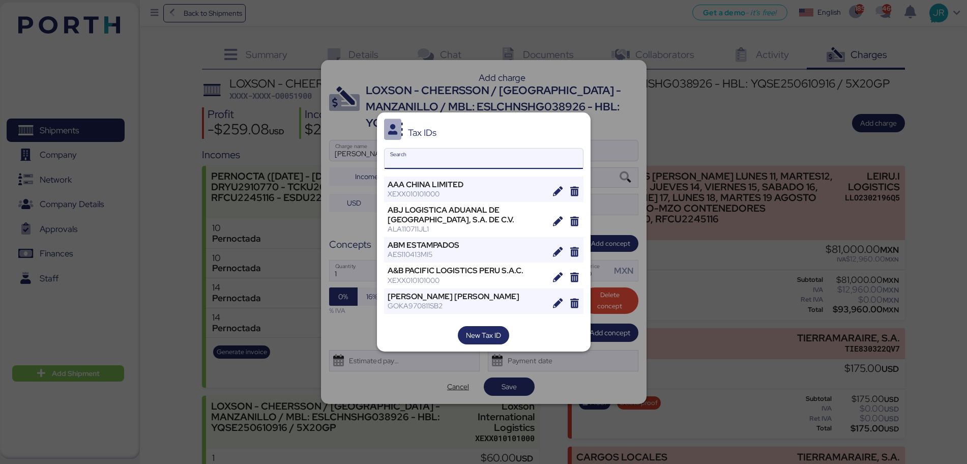
click at [426, 161] on input "Search" at bounding box center [484, 159] width 198 height 20
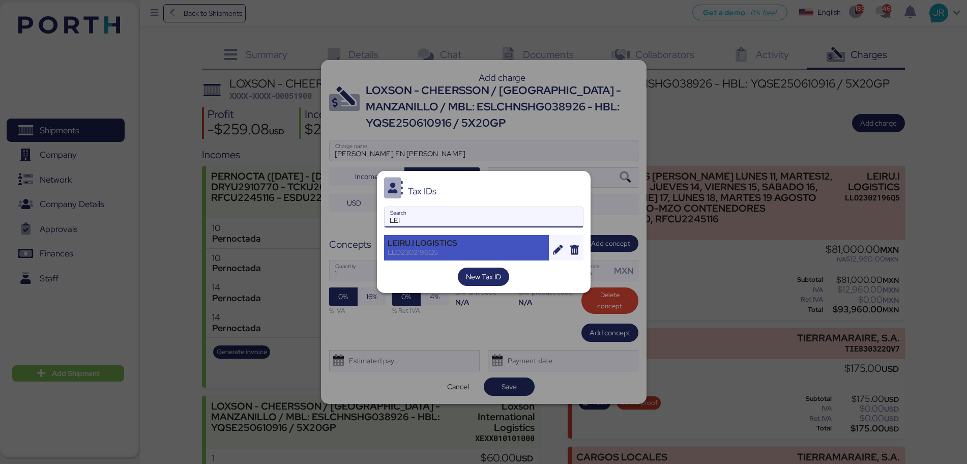
type input "LEI"
click at [407, 242] on div "LEIRU.I LOGISTICS" at bounding box center [467, 243] width 158 height 9
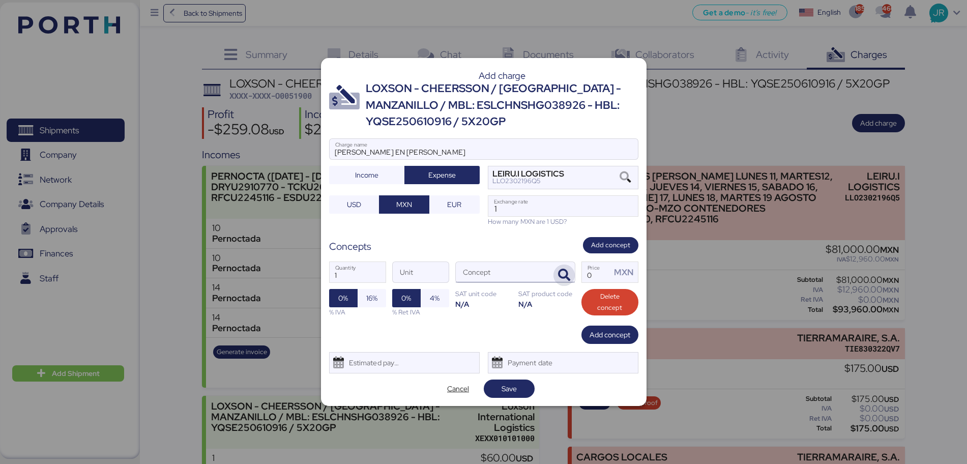
click at [563, 274] on icon "button" at bounding box center [564, 275] width 12 height 12
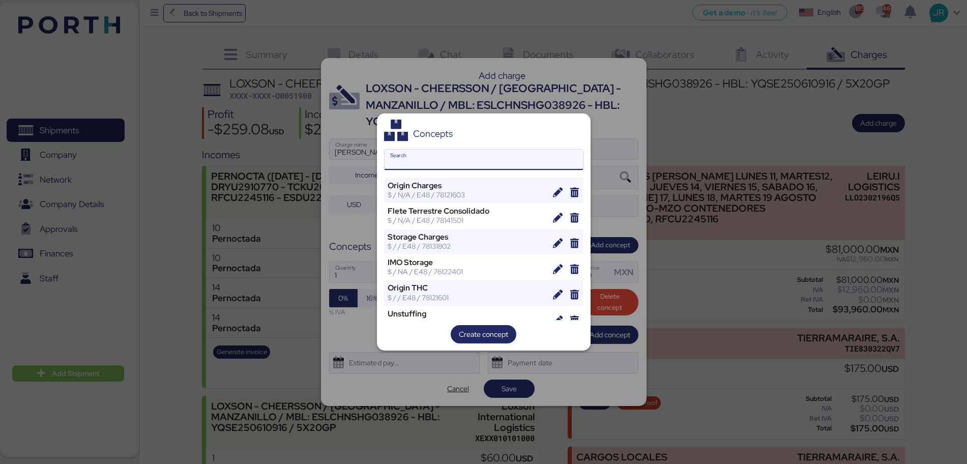
click at [430, 167] on input "Search" at bounding box center [484, 160] width 198 height 20
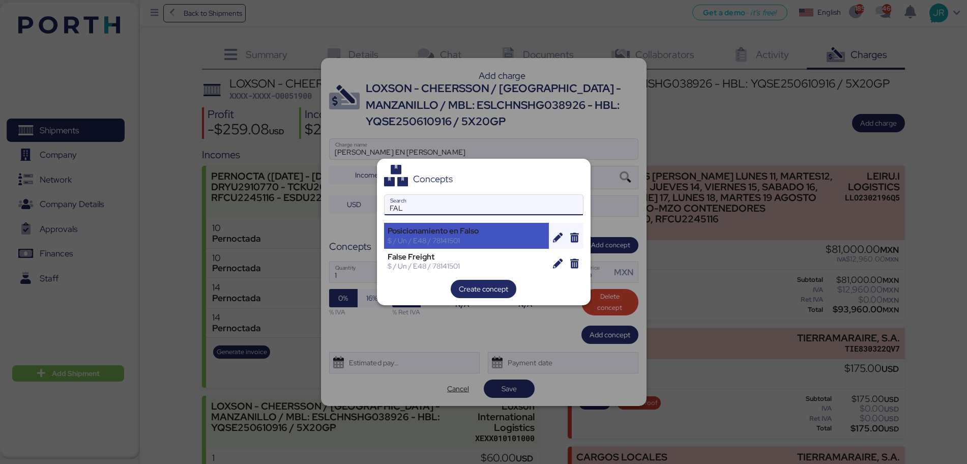
type input "FAL"
click at [431, 234] on div "Posicionamiento en Falso" at bounding box center [467, 230] width 158 height 9
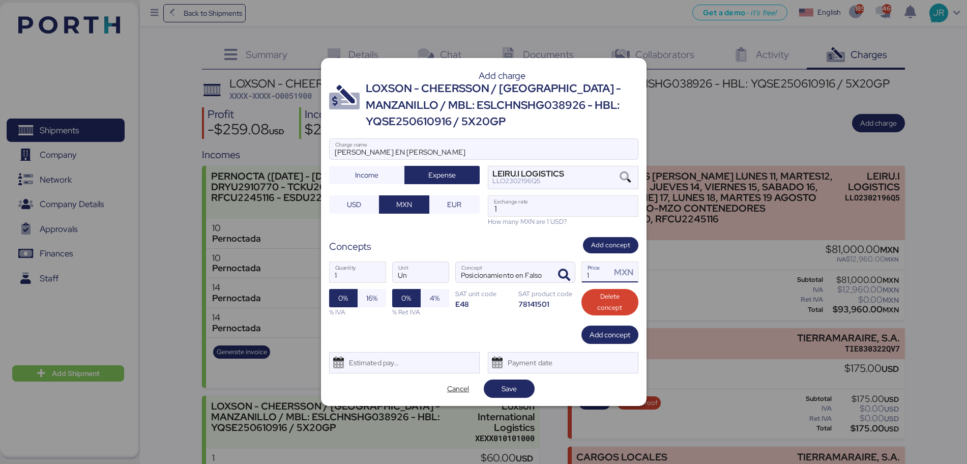
click at [602, 273] on input "1" at bounding box center [597, 272] width 30 height 20
type input "4000"
click at [531, 208] on input "1" at bounding box center [564, 206] width 150 height 20
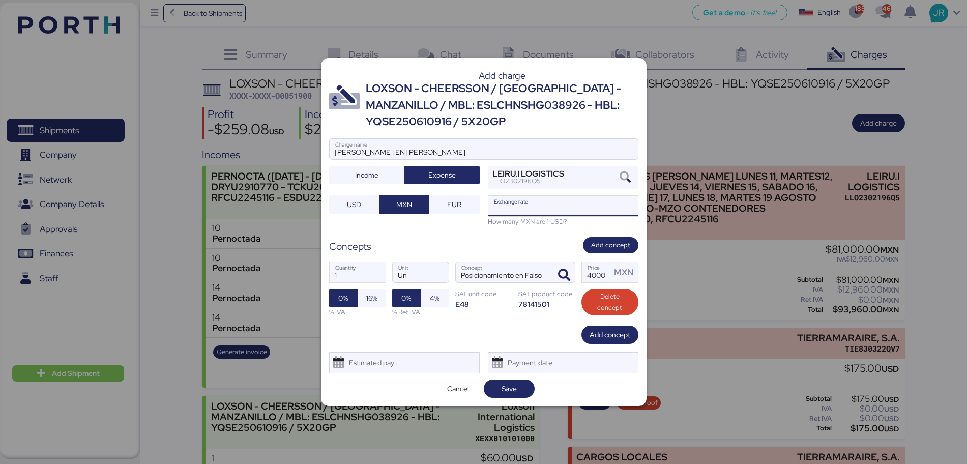
paste input "18.7807"
type input "18.7807"
click at [366, 306] on span "16%" at bounding box center [372, 298] width 28 height 18
click at [361, 372] on div "Estimated payment date" at bounding box center [372, 363] width 61 height 20
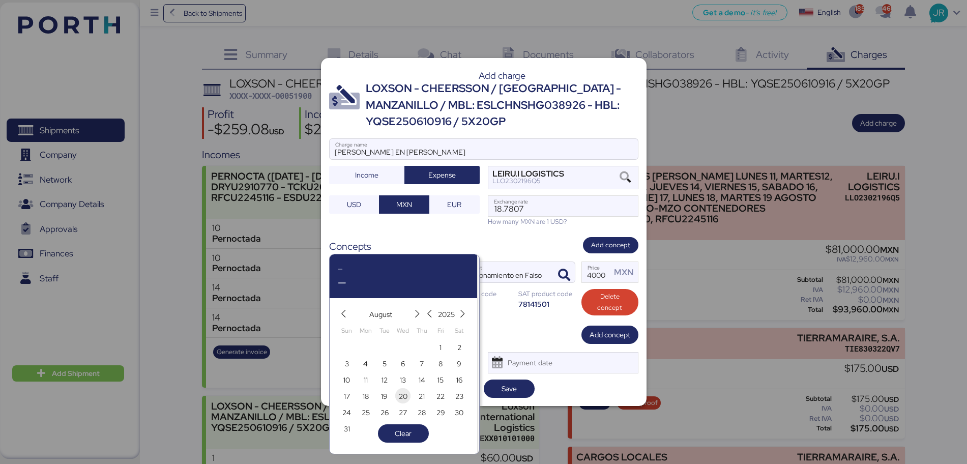
click at [403, 396] on span "20" at bounding box center [403, 396] width 9 height 12
type input "[DATE]"
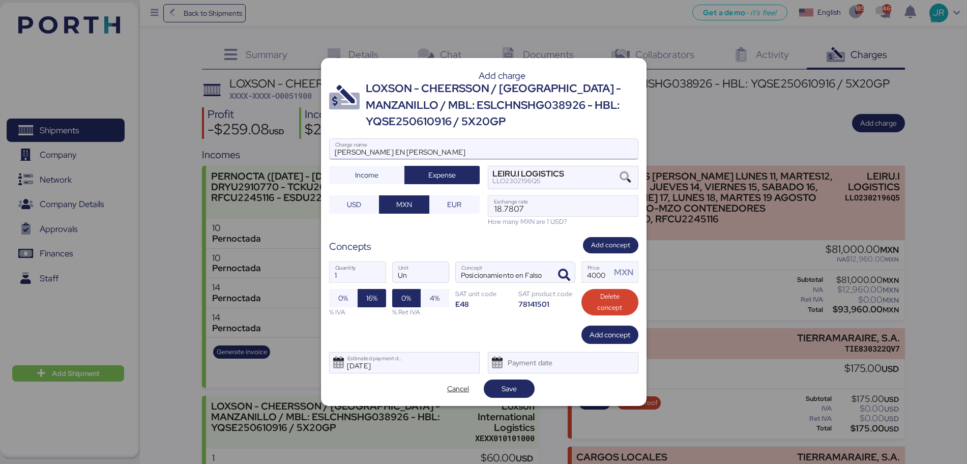
click at [433, 142] on input "[PERSON_NAME] EN [PERSON_NAME]" at bounding box center [484, 149] width 308 height 20
paste input "TEMU0818899"
drag, startPoint x: 430, startPoint y: 150, endPoint x: 323, endPoint y: 153, distance: 106.4
click at [323, 153] on div "Add charge LOXSON - CHEERSSON / [GEOGRAPHIC_DATA] - MANZANILLO / MBL: ESLCHNSHG…" at bounding box center [484, 232] width 326 height 348
drag, startPoint x: 457, startPoint y: 153, endPoint x: 291, endPoint y: 154, distance: 166.9
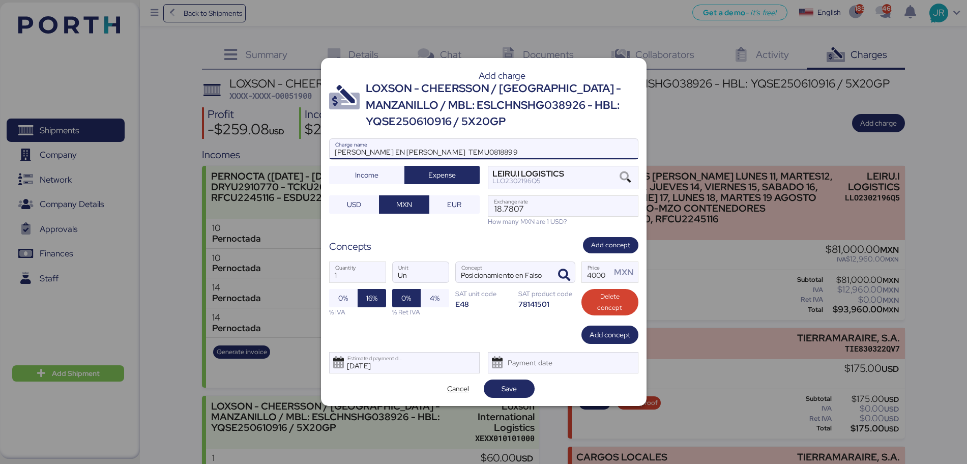
click at [291, 154] on div "Add charge LOXSON - CHEERSSON / [GEOGRAPHIC_DATA] - MANZANILLO / MBL: ESLCHNSHG…" at bounding box center [483, 232] width 967 height 464
type input "[PERSON_NAME] EN [PERSON_NAME] TEMU0818899"
click at [525, 384] on span "Save" at bounding box center [509, 389] width 35 height 14
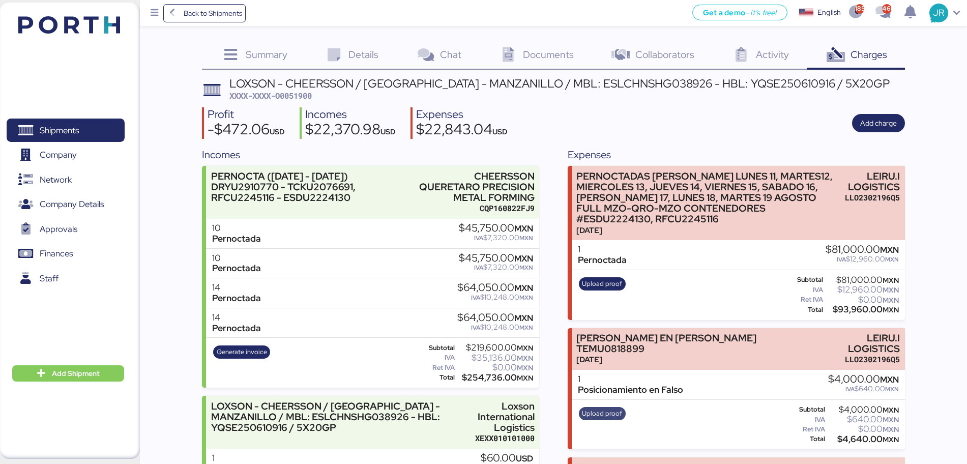
click at [605, 408] on span "Upload proof" at bounding box center [602, 413] width 40 height 11
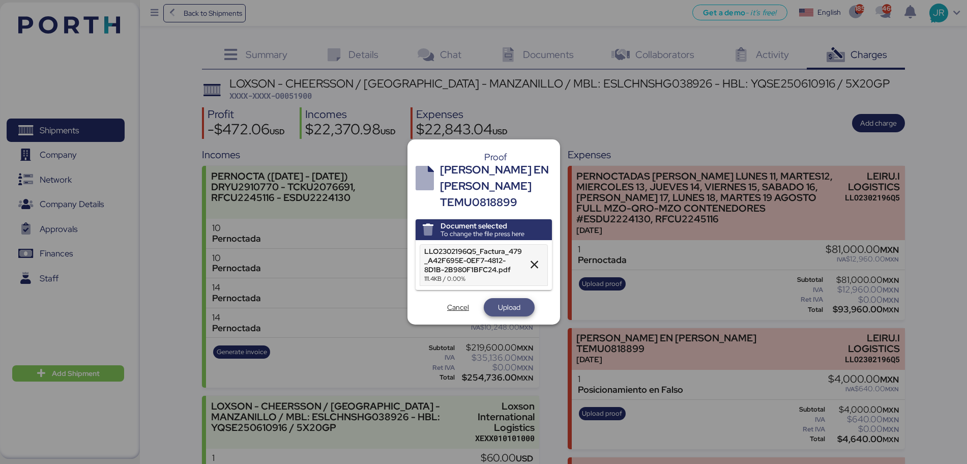
drag, startPoint x: 510, startPoint y: 299, endPoint x: 537, endPoint y: 282, distance: 32.2
click at [510, 301] on span "Upload" at bounding box center [509, 307] width 22 height 12
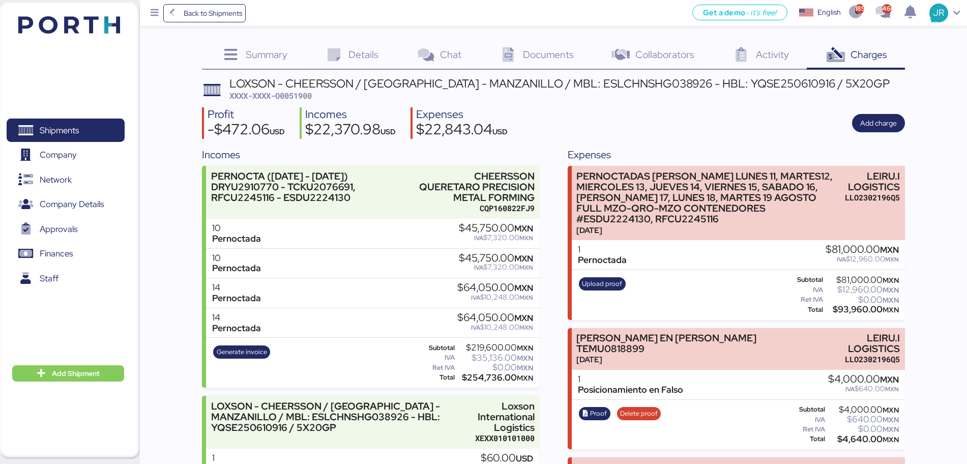
click at [596, 278] on span "Upload proof" at bounding box center [602, 283] width 40 height 11
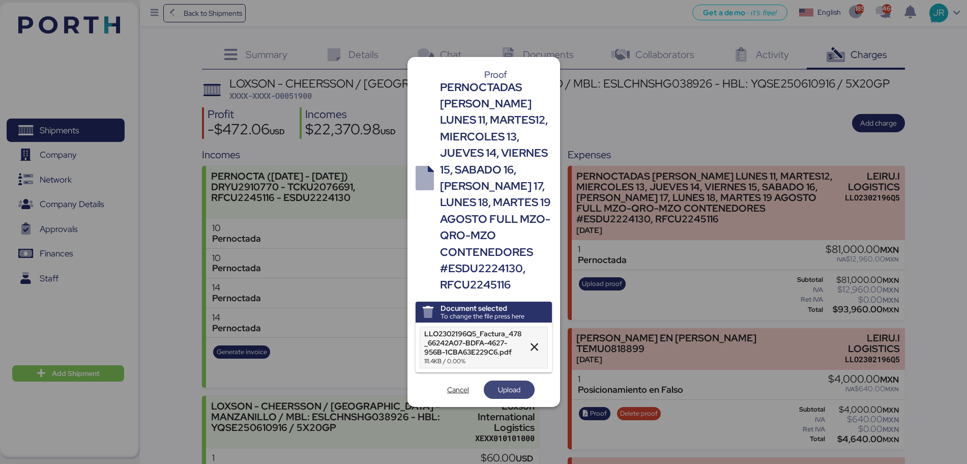
click at [503, 384] on span "Upload" at bounding box center [509, 390] width 22 height 12
